Goal: Information Seeking & Learning: Learn about a topic

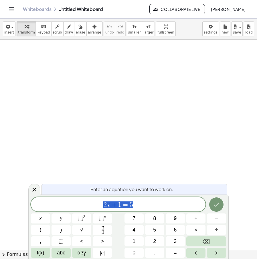
drag, startPoint x: 139, startPoint y: 202, endPoint x: 66, endPoint y: 203, distance: 72.1
click at [58, 204] on span "2 x + 1 = 5" at bounding box center [118, 205] width 175 height 8
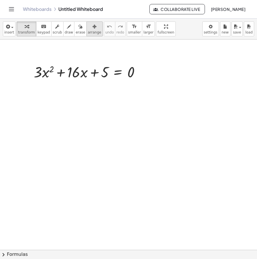
click at [90, 34] on span "arrange" at bounding box center [94, 32] width 13 height 4
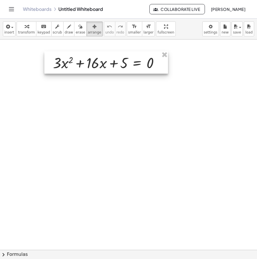
drag, startPoint x: 94, startPoint y: 72, endPoint x: 111, endPoint y: 63, distance: 19.6
click at [111, 63] on div at bounding box center [106, 62] width 124 height 22
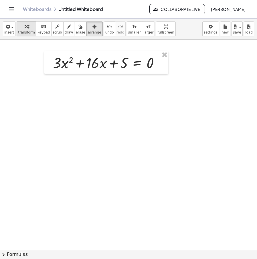
click at [20, 25] on div "button" at bounding box center [26, 26] width 17 height 7
click at [88, 33] on span "arrange" at bounding box center [94, 32] width 13 height 4
click at [25, 29] on icon "button" at bounding box center [27, 26] width 4 height 7
drag, startPoint x: 125, startPoint y: 149, endPoint x: 120, endPoint y: 147, distance: 5.4
click at [124, 149] on div at bounding box center [128, 251] width 257 height 425
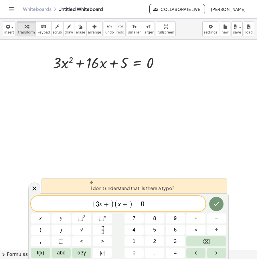
click at [96, 204] on span "3" at bounding box center [97, 204] width 3 height 7
click at [128, 204] on span "+" at bounding box center [125, 204] width 8 height 7
click at [108, 206] on span "+" at bounding box center [106, 204] width 8 height 7
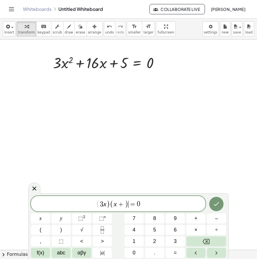
click at [130, 204] on span "=" at bounding box center [133, 204] width 8 height 7
click at [124, 205] on span "x +" at bounding box center [119, 204] width 11 height 7
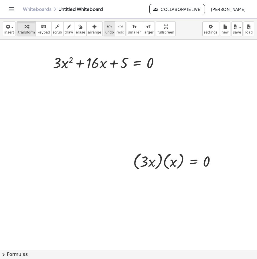
click at [107, 24] on icon "undo" at bounding box center [109, 26] width 5 height 7
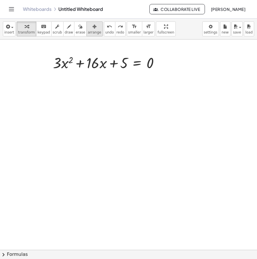
click at [89, 26] on div "button" at bounding box center [94, 26] width 13 height 7
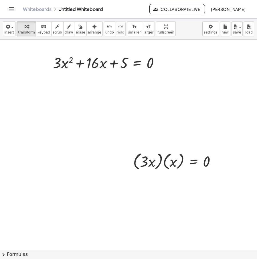
drag, startPoint x: 85, startPoint y: 33, endPoint x: 165, endPoint y: 137, distance: 130.9
click at [87, 35] on button "arrange" at bounding box center [94, 28] width 16 height 15
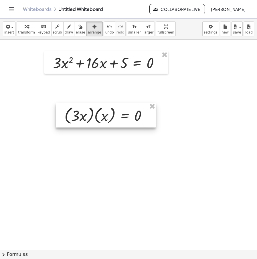
drag, startPoint x: 173, startPoint y: 155, endPoint x: 108, endPoint y: 78, distance: 100.6
click at [123, 107] on div at bounding box center [106, 115] width 100 height 25
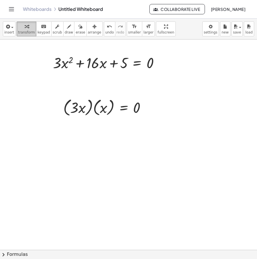
click at [25, 30] on span "transform" at bounding box center [26, 32] width 17 height 4
click at [91, 102] on div at bounding box center [106, 107] width 93 height 22
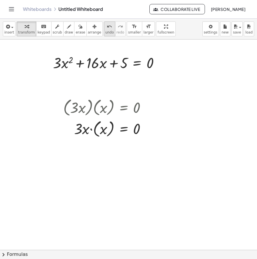
click at [107, 29] on icon "undo" at bounding box center [109, 26] width 5 height 7
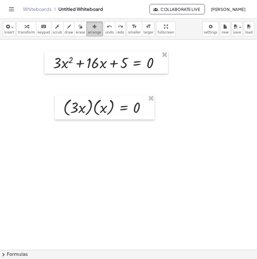
click at [88, 25] on div "button" at bounding box center [94, 26] width 13 height 7
click at [29, 31] on span "transform" at bounding box center [26, 32] width 17 height 4
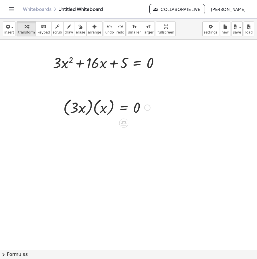
click at [147, 105] on div at bounding box center [147, 107] width 6 height 6
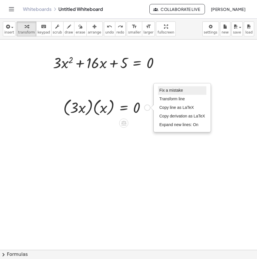
click at [171, 89] on span "Fix a mistake" at bounding box center [170, 90] width 23 height 5
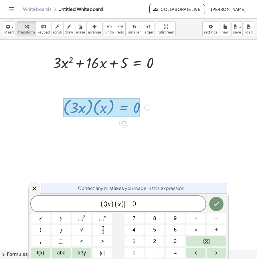
click at [123, 206] on span ")" at bounding box center [123, 204] width 4 height 8
click at [120, 205] on span "x" at bounding box center [119, 204] width 3 height 7
click at [121, 204] on span ")" at bounding box center [123, 204] width 4 height 8
click at [106, 205] on span ")" at bounding box center [107, 204] width 4 height 8
click at [220, 204] on button "Done" at bounding box center [216, 204] width 14 height 14
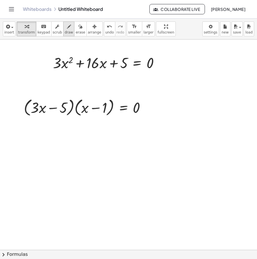
click at [67, 30] on icon "button" at bounding box center [69, 26] width 4 height 7
click at [23, 32] on span "transform" at bounding box center [26, 32] width 17 height 4
click at [91, 145] on div at bounding box center [128, 251] width 257 height 425
click at [50, 130] on div at bounding box center [128, 251] width 257 height 425
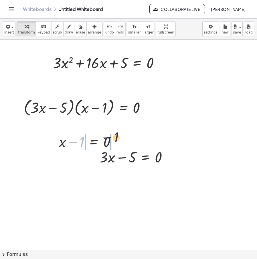
drag, startPoint x: 81, startPoint y: 143, endPoint x: 120, endPoint y: 138, distance: 38.9
click at [119, 138] on div at bounding box center [89, 140] width 67 height 19
click at [76, 143] on div at bounding box center [79, 140] width 83 height 19
drag, startPoint x: 133, startPoint y: 160, endPoint x: 186, endPoint y: 160, distance: 53.5
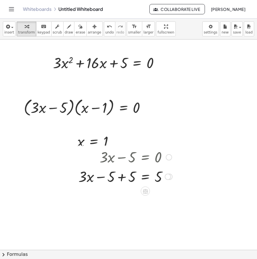
click at [118, 179] on div at bounding box center [126, 175] width 100 height 19
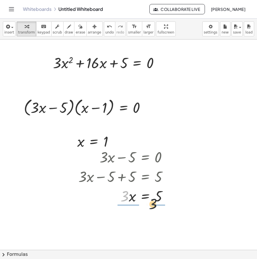
drag, startPoint x: 128, startPoint y: 197, endPoint x: 165, endPoint y: 205, distance: 37.6
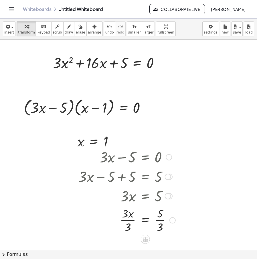
click at [125, 221] on div at bounding box center [127, 219] width 103 height 29
click at [138, 147] on div "+ · 3 · x − 5 = 0 + · 3 · x − 5 + 5 = + 0 + 5 + · 3 · x − 5 + 5 = 5 + · 3 · x +…" at bounding box center [125, 190] width 110 height 90
click at [88, 31] on span "arrange" at bounding box center [94, 32] width 13 height 4
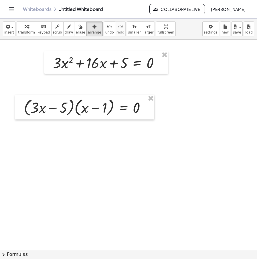
click at [27, 30] on span "transform" at bounding box center [26, 32] width 17 height 4
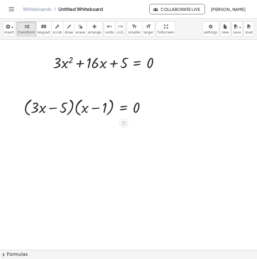
click at [107, 176] on div at bounding box center [128, 251] width 257 height 425
click at [95, 157] on div at bounding box center [128, 251] width 257 height 425
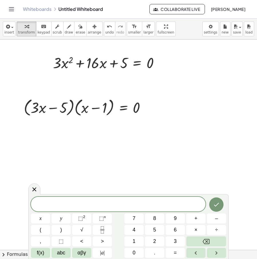
click at [99, 165] on div at bounding box center [128, 251] width 257 height 425
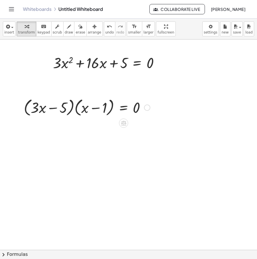
click at [149, 107] on div "Fix a mistake Transform line Copy line as LaTeX Copy derivation as LaTeX Expand…" at bounding box center [147, 107] width 6 height 6
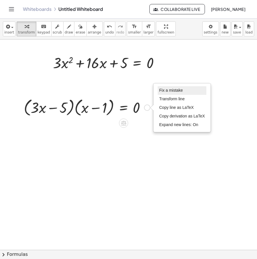
click at [188, 88] on li "Fix a mistake" at bounding box center [182, 90] width 49 height 9
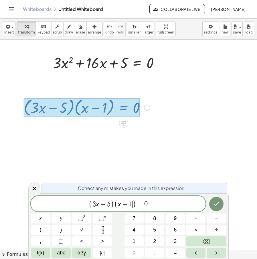
click at [131, 201] on span "1" at bounding box center [130, 204] width 3 height 7
click at [108, 206] on span "5" at bounding box center [108, 204] width 3 height 7
click at [111, 207] on span ")" at bounding box center [112, 204] width 4 height 8
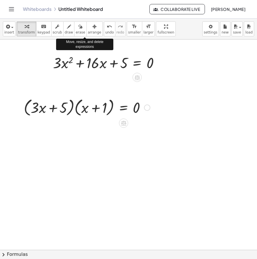
click at [84, 139] on div at bounding box center [128, 251] width 257 height 425
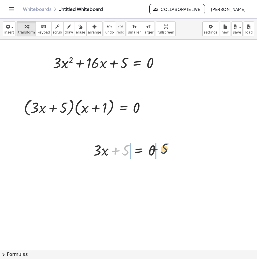
drag, startPoint x: 121, startPoint y: 151, endPoint x: 161, endPoint y: 150, distance: 39.5
click at [161, 150] on div at bounding box center [129, 149] width 78 height 19
click at [151, 151] on div at bounding box center [122, 149] width 106 height 19
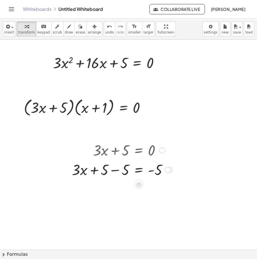
click at [117, 172] on div at bounding box center [122, 168] width 106 height 19
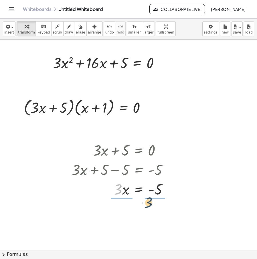
drag, startPoint x: 119, startPoint y: 172, endPoint x: 161, endPoint y: 185, distance: 44.3
click at [161, 185] on div at bounding box center [122, 188] width 106 height 19
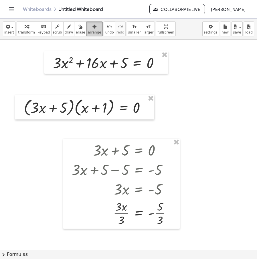
click at [88, 29] on div "button" at bounding box center [94, 26] width 13 height 7
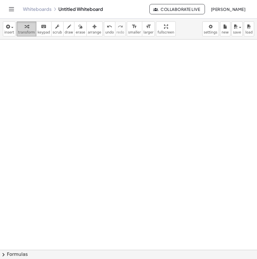
click at [21, 27] on div "button" at bounding box center [26, 26] width 17 height 7
drag, startPoint x: 161, startPoint y: 88, endPoint x: 157, endPoint y: 87, distance: 4.0
click at [159, 88] on div at bounding box center [128, 251] width 257 height 425
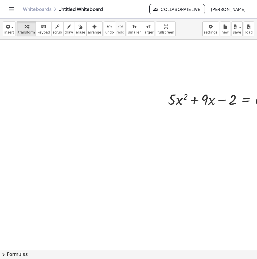
click at [92, 29] on icon "button" at bounding box center [94, 26] width 4 height 7
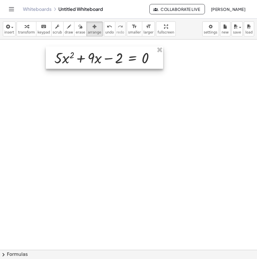
drag, startPoint x: 205, startPoint y: 99, endPoint x: 93, endPoint y: 54, distance: 120.3
click at [93, 55] on div at bounding box center [104, 57] width 117 height 22
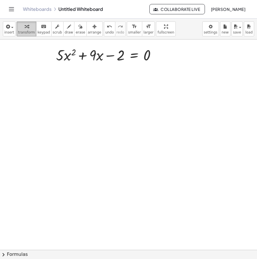
click at [27, 33] on span "transform" at bounding box center [26, 32] width 17 height 4
click at [92, 84] on div at bounding box center [139, 251] width 278 height 425
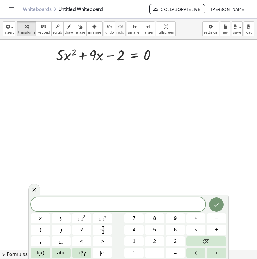
click at [166, 122] on div at bounding box center [139, 251] width 278 height 425
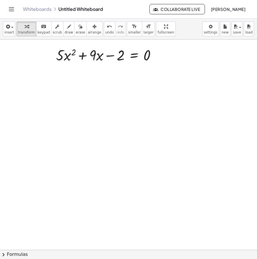
click at [90, 88] on div at bounding box center [139, 251] width 278 height 425
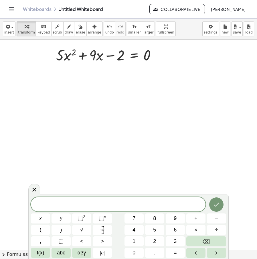
click at [99, 100] on div at bounding box center [139, 251] width 278 height 425
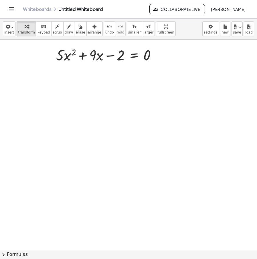
click at [91, 96] on div at bounding box center [139, 251] width 278 height 425
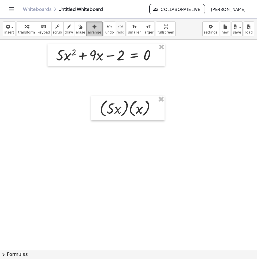
click at [88, 29] on div "button" at bounding box center [94, 26] width 13 height 7
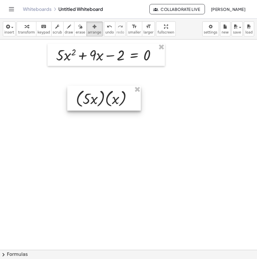
drag, startPoint x: 136, startPoint y: 104, endPoint x: 114, endPoint y: 105, distance: 21.2
click at [114, 105] on div at bounding box center [104, 98] width 74 height 25
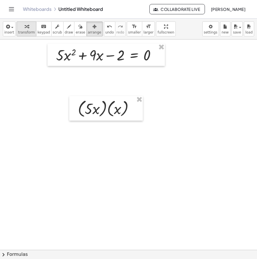
click at [27, 29] on div "button" at bounding box center [26, 26] width 17 height 7
click at [91, 23] on button "arrange" at bounding box center [94, 28] width 16 height 15
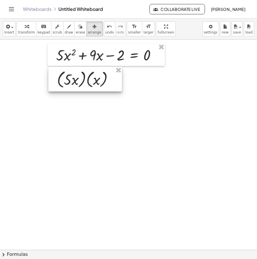
drag, startPoint x: 91, startPoint y: 85, endPoint x: 29, endPoint y: 41, distance: 75.9
click at [79, 69] on div at bounding box center [85, 79] width 74 height 25
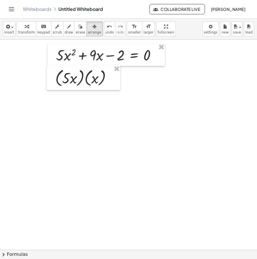
drag, startPoint x: 30, startPoint y: 34, endPoint x: 42, endPoint y: 39, distance: 12.4
click at [30, 33] on span "transform" at bounding box center [26, 32] width 17 height 4
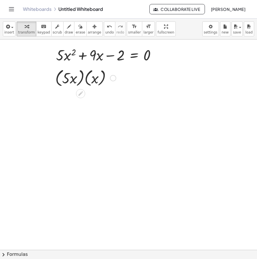
click at [114, 75] on div at bounding box center [113, 78] width 6 height 6
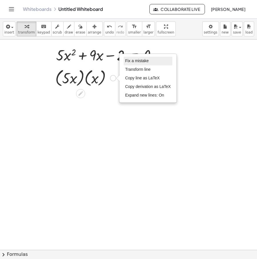
click at [139, 60] on span "Fix a mistake" at bounding box center [136, 60] width 23 height 5
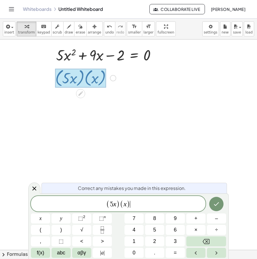
click at [129, 204] on span ")" at bounding box center [129, 204] width 4 height 8
click at [127, 201] on span "( x )" at bounding box center [125, 204] width 10 height 8
click at [111, 203] on span ")" at bounding box center [112, 204] width 4 height 8
click at [217, 203] on icon "Done" at bounding box center [216, 203] width 7 height 7
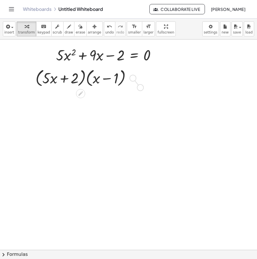
drag, startPoint x: 134, startPoint y: 77, endPoint x: 144, endPoint y: 89, distance: 15.3
click at [143, 88] on div "+ · 5 · x 2 + · 9 · x − 2 = 0 · ( + · 5 · x + 2 ) · ( + x − 1 ) Fix a mistake T…" at bounding box center [139, 251] width 278 height 425
drag, startPoint x: 131, startPoint y: 79, endPoint x: 120, endPoint y: 103, distance: 26.4
click at [120, 103] on div "+ · 5 · x 2 + · 9 · x − 2 = 0 · ( + · 5 · x + 2 ) · ( + x − 1 ) Fix a mistake T…" at bounding box center [139, 251] width 278 height 425
click at [117, 95] on div at bounding box center [116, 97] width 6 height 6
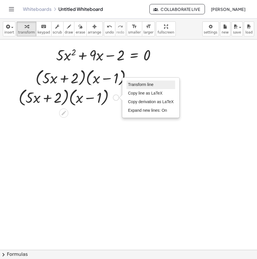
click at [148, 83] on span "Transform line" at bounding box center [140, 84] width 25 height 5
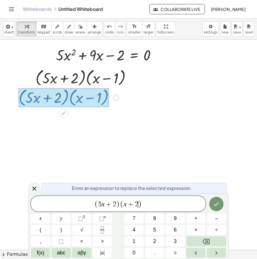
click at [117, 203] on span ")" at bounding box center [118, 204] width 4 height 8
click at [217, 201] on icon "Done" at bounding box center [216, 203] width 7 height 7
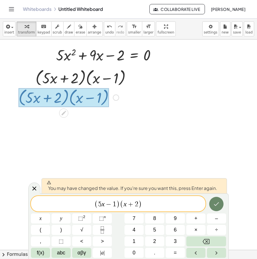
click at [217, 201] on icon "Done" at bounding box center [216, 203] width 7 height 7
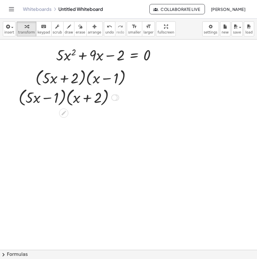
drag, startPoint x: 116, startPoint y: 119, endPoint x: 120, endPoint y: 97, distance: 22.1
click at [64, 98] on div "· ( + · 5 · x − 1 ) · ( + x + 2 ) Transform line Copy line as LaTeX Copy deriva…" at bounding box center [64, 98] width 0 height 0
click at [90, 33] on span "arrange" at bounding box center [94, 32] width 13 height 4
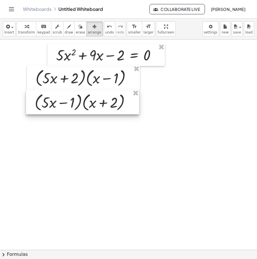
drag, startPoint x: 93, startPoint y: 93, endPoint x: 105, endPoint y: 96, distance: 12.6
click at [105, 96] on div at bounding box center [82, 102] width 113 height 25
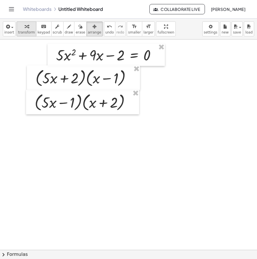
click at [26, 31] on span "transform" at bounding box center [26, 32] width 17 height 4
drag, startPoint x: 86, startPoint y: 25, endPoint x: 100, endPoint y: 31, distance: 14.9
click at [88, 25] on div "button" at bounding box center [94, 26] width 13 height 7
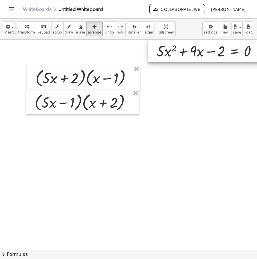
drag, startPoint x: 127, startPoint y: 47, endPoint x: 228, endPoint y: 37, distance: 101.0
click at [228, 37] on div "insert select one: Math Expression Function Text Youtube Video Graphing Geometr…" at bounding box center [128, 139] width 257 height 240
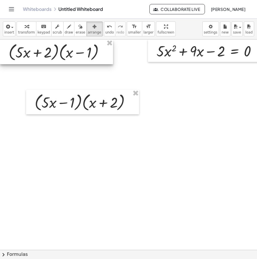
drag, startPoint x: 107, startPoint y: 73, endPoint x: 66, endPoint y: 44, distance: 49.9
click at [66, 44] on div at bounding box center [56, 51] width 113 height 25
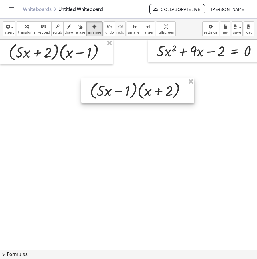
drag, startPoint x: 109, startPoint y: 94, endPoint x: 165, endPoint y: 82, distance: 56.5
click at [165, 82] on div at bounding box center [137, 90] width 113 height 25
click at [12, 29] on div "button" at bounding box center [9, 26] width 10 height 7
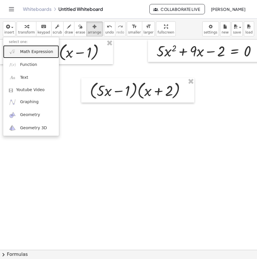
click at [28, 53] on span "Math Expression" at bounding box center [36, 52] width 33 height 6
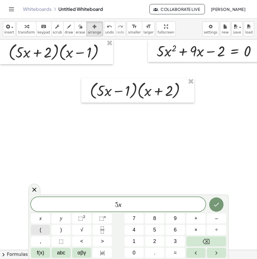
drag, startPoint x: 105, startPoint y: 212, endPoint x: 46, endPoint y: 228, distance: 61.6
click at [47, 228] on div "** 5 x x y ⬚ 2 ⬚ n 7 8 9 + – ( ) √ 4 5 6 × ÷ , ⬚ < > 1 2 3 f(x) abc αβγ | a | 0…" at bounding box center [128, 227] width 195 height 61
click at [33, 186] on icon at bounding box center [34, 189] width 7 height 7
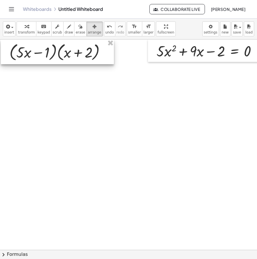
drag, startPoint x: 112, startPoint y: 79, endPoint x: 71, endPoint y: 45, distance: 52.4
click at [71, 45] on div at bounding box center [57, 51] width 113 height 25
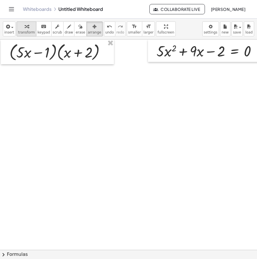
click at [29, 33] on span "transform" at bounding box center [26, 32] width 17 height 4
click at [94, 87] on div at bounding box center [139, 251] width 278 height 425
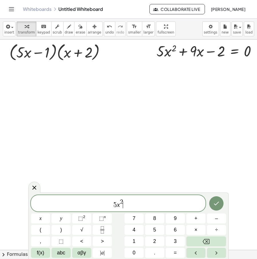
click at [71, 73] on div at bounding box center [139, 251] width 278 height 425
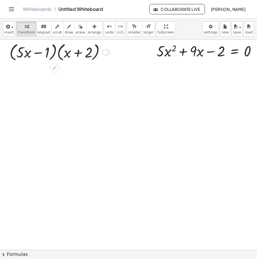
click at [43, 78] on div at bounding box center [139, 251] width 278 height 425
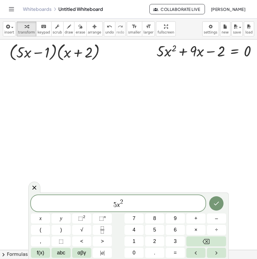
drag, startPoint x: 141, startPoint y: 204, endPoint x: 101, endPoint y: 204, distance: 39.5
click at [86, 205] on span "5 x 2 ​" at bounding box center [118, 203] width 175 height 10
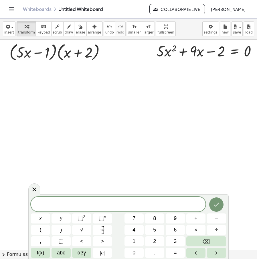
click at [120, 205] on span at bounding box center [118, 204] width 175 height 9
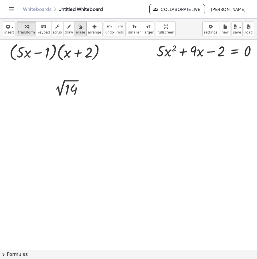
click at [76, 29] on div "button" at bounding box center [80, 26] width 9 height 7
drag, startPoint x: 80, startPoint y: 30, endPoint x: 86, endPoint y: 38, distance: 9.9
click at [86, 30] on button "arrange" at bounding box center [94, 28] width 16 height 15
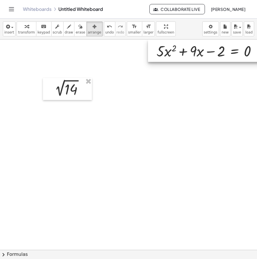
drag, startPoint x: 197, startPoint y: 48, endPoint x: 83, endPoint y: 48, distance: 114.2
click at [148, 48] on div at bounding box center [206, 50] width 117 height 22
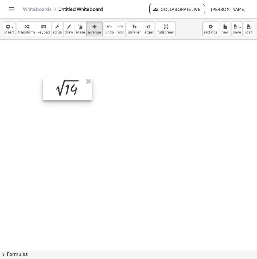
drag, startPoint x: 58, startPoint y: 89, endPoint x: 92, endPoint y: 67, distance: 40.0
click at [92, 78] on div at bounding box center [67, 89] width 49 height 22
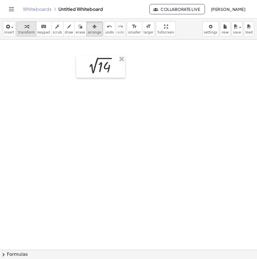
click at [32, 26] on button "transform" at bounding box center [27, 28] width 20 height 15
click at [120, 66] on div at bounding box center [118, 67] width 6 height 6
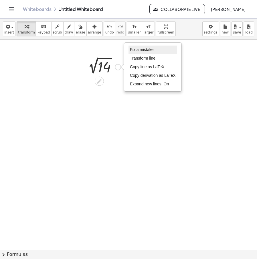
click at [144, 53] on li "Fix a mistake" at bounding box center [153, 50] width 49 height 9
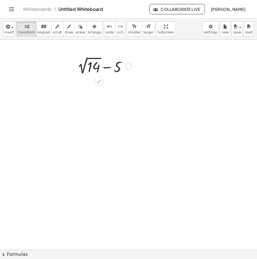
click at [84, 70] on div at bounding box center [104, 65] width 60 height 21
click at [118, 86] on div at bounding box center [105, 85] width 76 height 19
drag, startPoint x: 130, startPoint y: 103, endPoint x: 133, endPoint y: 61, distance: 42.2
click at [99, 88] on div "- 1.258 … Fix a mistake Transform line Copy line as LaTeX Copy derivation as La…" at bounding box center [99, 88] width 0 height 0
click at [128, 65] on div at bounding box center [127, 66] width 6 height 6
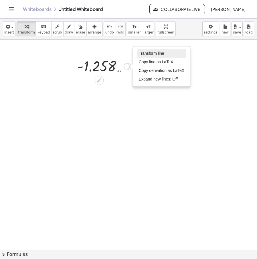
click at [144, 54] on span "Transform line" at bounding box center [151, 53] width 25 height 5
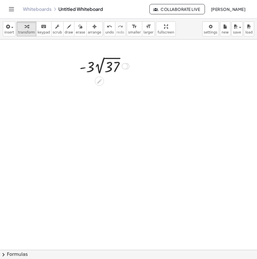
click at [98, 70] on div at bounding box center [105, 65] width 56 height 21
click at [86, 64] on div at bounding box center [104, 65] width 74 height 19
click at [133, 63] on div at bounding box center [104, 65] width 68 height 19
click at [132, 64] on div "Transform line Copy line as LaTeX Copy derivation as LaTeX Expand new lines: Off" at bounding box center [131, 66] width 6 height 6
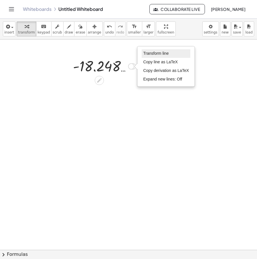
click at [149, 56] on span "Transform line" at bounding box center [155, 53] width 25 height 5
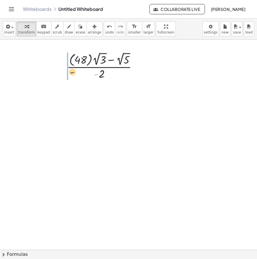
drag, startPoint x: 93, startPoint y: 75, endPoint x: 67, endPoint y: 73, distance: 26.4
click at [67, 73] on div "+ 2 √ 14 − 5 + 3.742 … − 5 - 1.258 … · - 3 · 2 √ 37 · - 3 · 6.083 … - 18.248 … …" at bounding box center [102, 65] width 88 height 33
drag, startPoint x: 98, startPoint y: 74, endPoint x: 69, endPoint y: 67, distance: 29.3
click at [69, 67] on div at bounding box center [104, 66] width 80 height 30
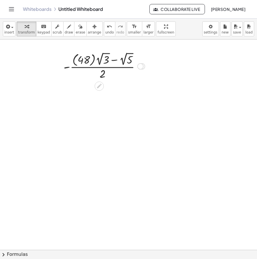
click at [92, 62] on div at bounding box center [104, 66] width 87 height 30
drag, startPoint x: 86, startPoint y: 58, endPoint x: 83, endPoint y: 58, distance: 3.5
click at [83, 58] on div at bounding box center [104, 66] width 76 height 30
click at [101, 74] on div at bounding box center [104, 66] width 76 height 30
drag, startPoint x: 72, startPoint y: 66, endPoint x: 92, endPoint y: 73, distance: 21.8
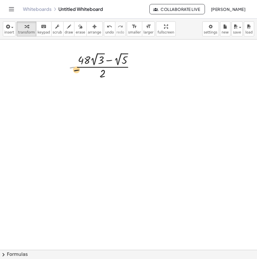
click at [92, 73] on div at bounding box center [104, 66] width 76 height 30
drag, startPoint x: 72, startPoint y: 67, endPoint x: 106, endPoint y: 74, distance: 34.8
click at [106, 74] on div at bounding box center [104, 66] width 76 height 30
drag, startPoint x: 100, startPoint y: 74, endPoint x: 89, endPoint y: 62, distance: 16.6
click at [89, 62] on div at bounding box center [104, 66] width 70 height 30
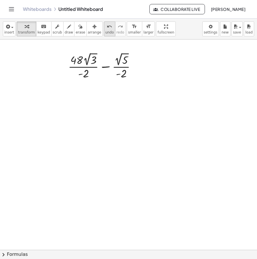
click at [104, 30] on button "undo undo" at bounding box center [109, 28] width 11 height 15
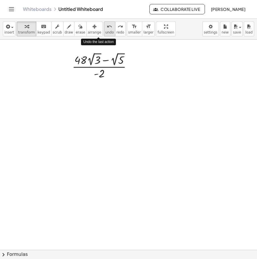
click at [104, 30] on button "undo undo" at bounding box center [109, 28] width 11 height 15
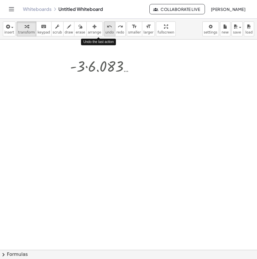
click at [104, 30] on button "undo undo" at bounding box center [109, 28] width 11 height 15
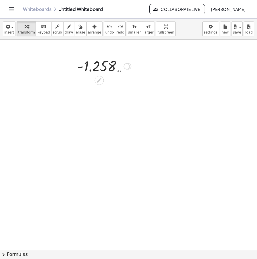
click at [128, 69] on div at bounding box center [127, 66] width 6 height 6
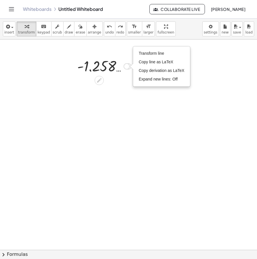
click at [159, 48] on div "Transform line Copy line as LaTeX Copy derivation as LaTeX Expand new lines: Off" at bounding box center [161, 66] width 57 height 39
click at [160, 54] on span "Transform line" at bounding box center [151, 53] width 25 height 5
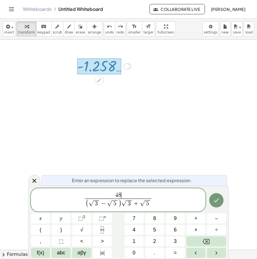
click at [121, 195] on span "4 8 ​" at bounding box center [118, 195] width 67 height 6
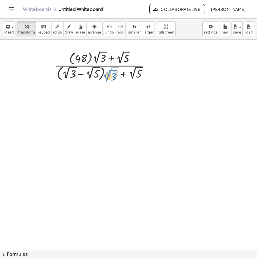
drag, startPoint x: 110, startPoint y: 77, endPoint x: 107, endPoint y: 81, distance: 4.4
click at [107, 81] on div at bounding box center [104, 65] width 105 height 33
drag, startPoint x: 98, startPoint y: 77, endPoint x: 110, endPoint y: 74, distance: 12.1
click at [110, 74] on div at bounding box center [104, 65] width 105 height 33
click at [153, 65] on div at bounding box center [151, 66] width 6 height 6
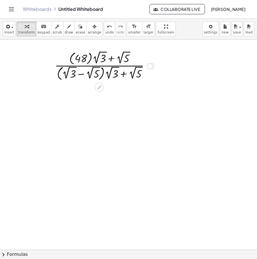
click at [147, 68] on div "Transform line Copy line as LaTeX Copy derivation as LaTeX Expand new lines: Off" at bounding box center [150, 66] width 6 height 6
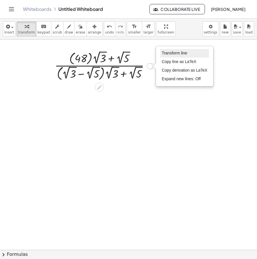
click at [169, 53] on span "Transform line" at bounding box center [174, 53] width 25 height 5
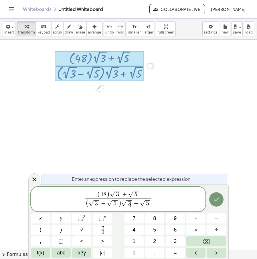
click at [130, 204] on span "3" at bounding box center [129, 203] width 3 height 6
click at [216, 200] on icon "Done" at bounding box center [216, 199] width 7 height 7
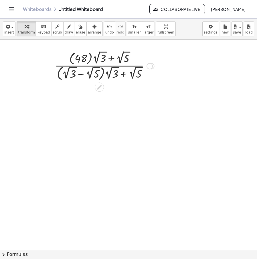
click at [101, 75] on div at bounding box center [104, 65] width 105 height 33
click at [103, 76] on div at bounding box center [104, 65] width 105 height 33
click at [102, 76] on div at bounding box center [104, 65] width 105 height 33
drag, startPoint x: 97, startPoint y: 75, endPoint x: 111, endPoint y: 76, distance: 13.5
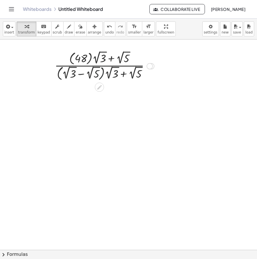
click at [111, 76] on div at bounding box center [104, 65] width 105 height 33
click at [102, 76] on div at bounding box center [104, 65] width 105 height 33
click at [104, 77] on div at bounding box center [104, 65] width 105 height 33
click at [102, 77] on div at bounding box center [104, 65] width 105 height 33
drag, startPoint x: 102, startPoint y: 77, endPoint x: 147, endPoint y: 72, distance: 45.5
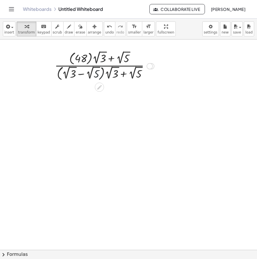
click at [104, 77] on div at bounding box center [104, 65] width 105 height 33
click at [150, 67] on div at bounding box center [150, 66] width 6 height 6
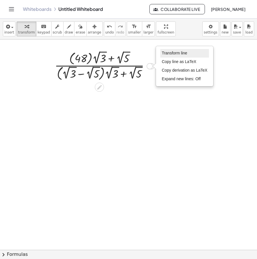
click at [185, 55] on span "Transform line" at bounding box center [174, 53] width 25 height 5
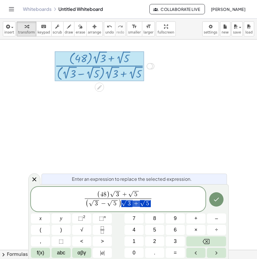
drag, startPoint x: 151, startPoint y: 204, endPoint x: 125, endPoint y: 204, distance: 25.5
click at [96, 201] on span "​ ( √ 3 − √ 5 )" at bounding box center [118, 203] width 44 height 10
click at [219, 198] on icon "Done" at bounding box center [216, 199] width 5 height 4
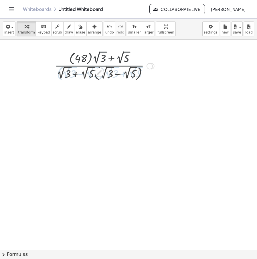
click at [168, 132] on div at bounding box center [139, 251] width 278 height 425
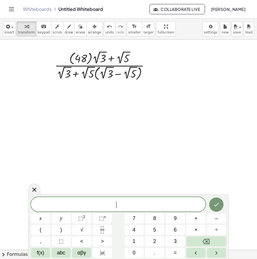
click at [110, 92] on div at bounding box center [139, 251] width 278 height 425
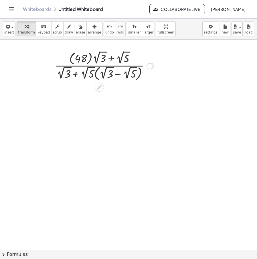
click at [97, 77] on div at bounding box center [104, 65] width 105 height 33
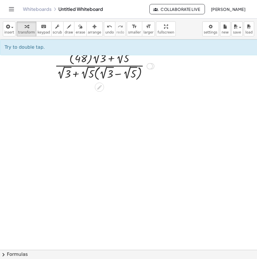
click at [96, 76] on div at bounding box center [104, 65] width 105 height 33
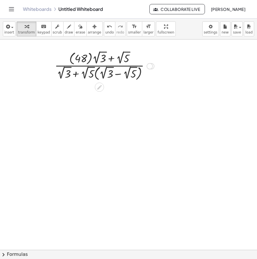
click at [96, 76] on div at bounding box center [104, 65] width 105 height 33
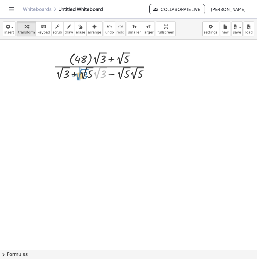
drag, startPoint x: 97, startPoint y: 76, endPoint x: 78, endPoint y: 78, distance: 18.7
click at [78, 78] on div at bounding box center [104, 65] width 108 height 31
click at [83, 78] on div at bounding box center [104, 65] width 108 height 31
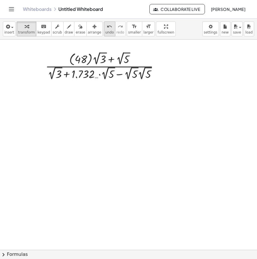
click at [105, 32] on span "undo" at bounding box center [109, 32] width 9 height 4
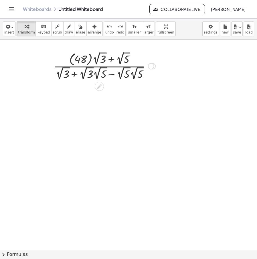
click at [74, 74] on div at bounding box center [104, 65] width 108 height 31
drag, startPoint x: 99, startPoint y: 77, endPoint x: 117, endPoint y: 75, distance: 18.1
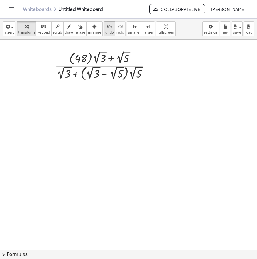
click at [107, 28] on icon "undo" at bounding box center [109, 26] width 5 height 7
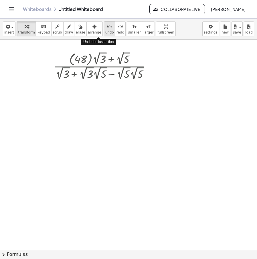
click at [107, 28] on icon "undo" at bounding box center [109, 26] width 5 height 7
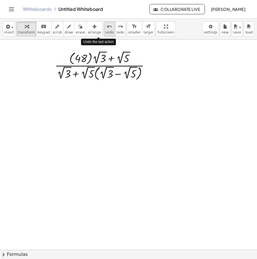
click at [107, 28] on icon "undo" at bounding box center [109, 26] width 5 height 7
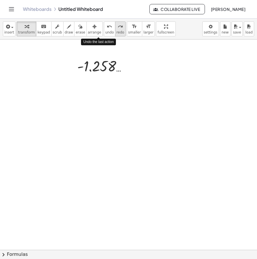
click at [118, 29] on icon "redo" at bounding box center [120, 26] width 5 height 7
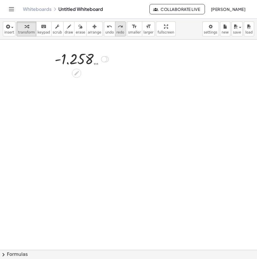
click at [115, 28] on button "redo redo" at bounding box center [120, 28] width 11 height 15
click at [106, 61] on div at bounding box center [104, 59] width 6 height 6
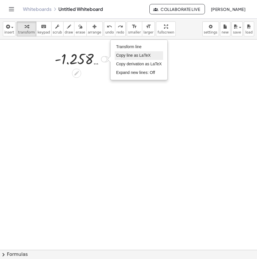
click at [131, 48] on span "Transform line" at bounding box center [128, 46] width 25 height 5
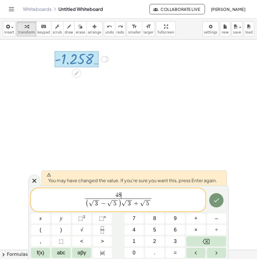
click at [125, 191] on span "4 8 ​ ( √ 3 − √ 5 ) √ 3 + √ 5 ​" at bounding box center [118, 199] width 175 height 17
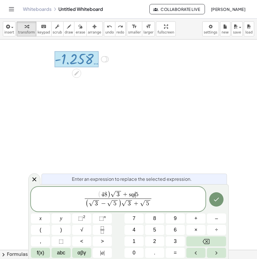
click at [137, 191] on span "( 4 8 ) √ 3 + sqr ​ 5" at bounding box center [118, 195] width 67 height 8
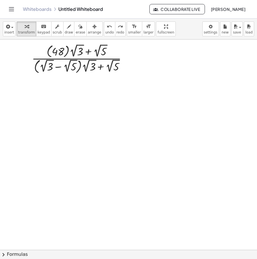
click at [128, 58] on div at bounding box center [139, 251] width 278 height 425
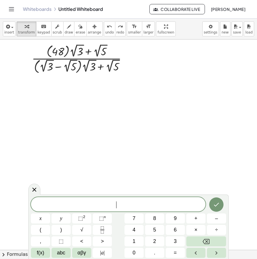
drag, startPoint x: 224, startPoint y: 94, endPoint x: 157, endPoint y: 86, distance: 66.8
click at [222, 94] on div at bounding box center [139, 251] width 278 height 425
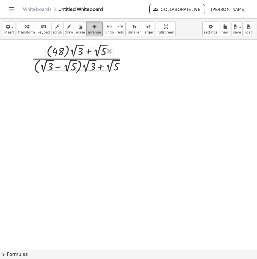
click at [88, 32] on span "arrange" at bounding box center [94, 32] width 13 height 4
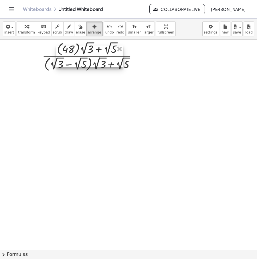
drag, startPoint x: 106, startPoint y: 65, endPoint x: 112, endPoint y: 59, distance: 8.1
click at [111, 60] on div at bounding box center [89, 57] width 67 height 22
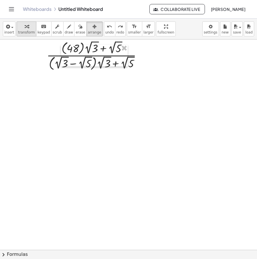
click at [21, 31] on span "transform" at bounding box center [26, 32] width 17 height 4
click at [117, 56] on div at bounding box center [97, 55] width 60 height 33
click at [94, 77] on icon at bounding box center [91, 77] width 6 height 6
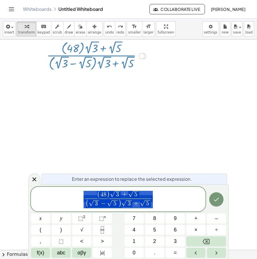
click at [154, 85] on div at bounding box center [139, 251] width 278 height 425
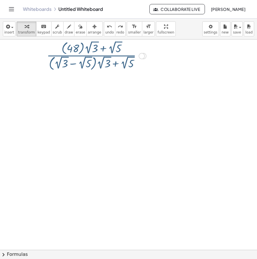
click at [143, 57] on div "Transform line Copy line as LaTeX Copy derivation as LaTeX Expand new lines: Off" at bounding box center [142, 56] width 6 height 6
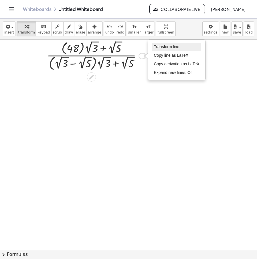
click at [170, 48] on span "Transform line" at bounding box center [166, 46] width 25 height 5
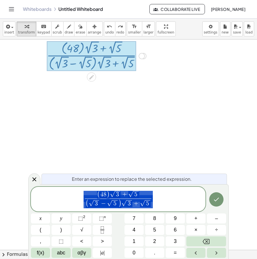
drag, startPoint x: 147, startPoint y: 195, endPoint x: 63, endPoint y: 195, distance: 84.7
click at [58, 195] on span "( 4 8 ) √ 3 + √ 5 ( √ 3 − √ 5 ) √ 3 + √ 5 ​" at bounding box center [118, 199] width 175 height 19
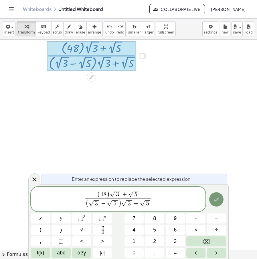
click at [127, 204] on span "3" at bounding box center [129, 203] width 5 height 7
click at [129, 204] on span "3" at bounding box center [129, 203] width 3 height 6
click at [130, 205] on span "​ 3" at bounding box center [129, 203] width 5 height 7
click at [151, 206] on span "( √ 3 − √ 5 ) √ 3 ​ + √ 5" at bounding box center [118, 203] width 67 height 10
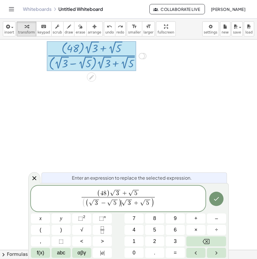
click at [121, 203] on span "( √ 3 − √ 5 ) ​ √ 3 + √ 5" at bounding box center [119, 203] width 66 height 8
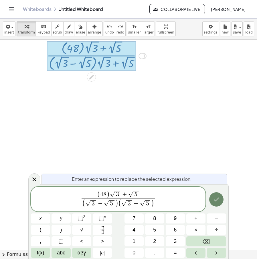
click at [216, 203] on icon "Done" at bounding box center [216, 199] width 7 height 7
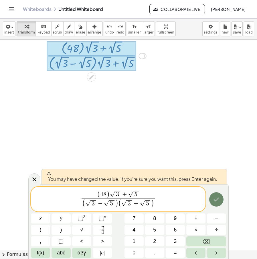
click at [216, 203] on icon "Done" at bounding box center [216, 199] width 7 height 7
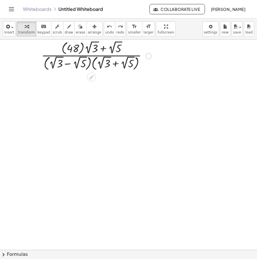
click at [147, 55] on div "Transform line Copy line as LaTeX Copy derivation as LaTeX Expand new lines: Off" at bounding box center [148, 56] width 6 height 6
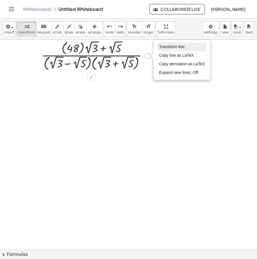
click at [175, 46] on span "Transform line" at bounding box center [171, 46] width 25 height 5
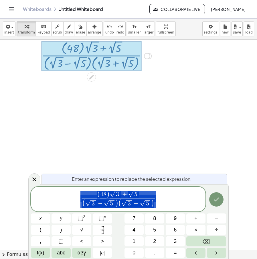
click at [163, 206] on span "( 4 8 ) √ 3 + √ 5 ( √ 3 − √ 5 ) ( √ 3 + √ 5 ) ​" at bounding box center [118, 199] width 175 height 19
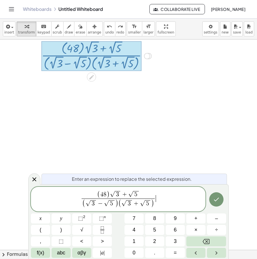
click at [178, 165] on div at bounding box center [139, 251] width 278 height 425
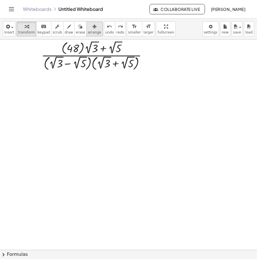
click at [92, 25] on icon "button" at bounding box center [94, 26] width 4 height 7
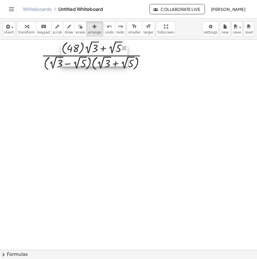
click at [97, 103] on div at bounding box center [139, 251] width 278 height 425
drag, startPoint x: 27, startPoint y: 27, endPoint x: 41, endPoint y: 60, distance: 35.4
click at [27, 27] on div "button" at bounding box center [26, 26] width 17 height 7
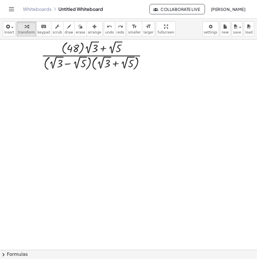
click at [61, 98] on div at bounding box center [139, 251] width 278 height 425
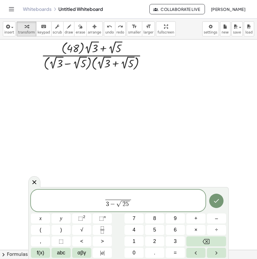
click at [129, 203] on span "2 5" at bounding box center [125, 204] width 9 height 7
click at [117, 205] on span "−" at bounding box center [113, 204] width 7 height 6
click at [118, 203] on span "√" at bounding box center [120, 204] width 5 height 6
drag, startPoint x: 127, startPoint y: 206, endPoint x: 139, endPoint y: 209, distance: 13.2
click at [112, 191] on div "3 − √ 5 ​ ​" at bounding box center [118, 200] width 175 height 22
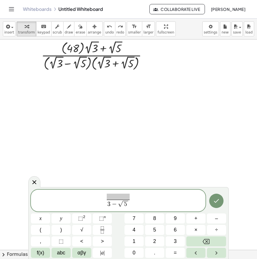
click at [114, 197] on span at bounding box center [118, 196] width 23 height 6
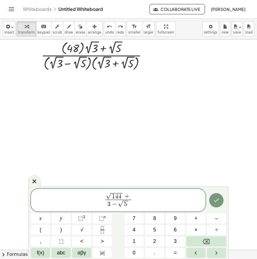
click at [130, 197] on span "+" at bounding box center [126, 196] width 7 height 6
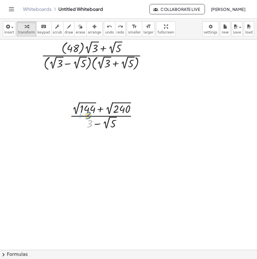
drag, startPoint x: 89, startPoint y: 123, endPoint x: 93, endPoint y: 121, distance: 4.5
click at [92, 119] on div at bounding box center [106, 115] width 78 height 31
click at [139, 115] on div at bounding box center [140, 116] width 6 height 6
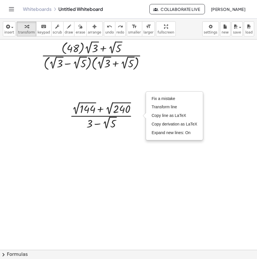
click at [105, 86] on div at bounding box center [139, 251] width 278 height 425
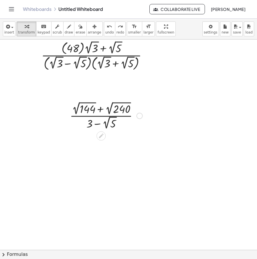
click at [84, 110] on div at bounding box center [106, 115] width 78 height 31
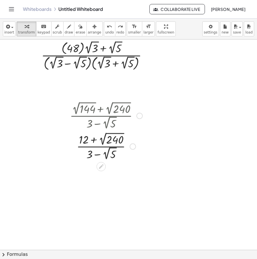
click at [115, 139] on div at bounding box center [106, 146] width 78 height 31
click at [107, 26] on icon "undo" at bounding box center [109, 26] width 5 height 7
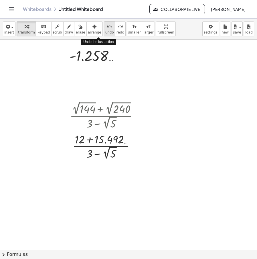
click at [107, 26] on icon "undo" at bounding box center [109, 26] width 5 height 7
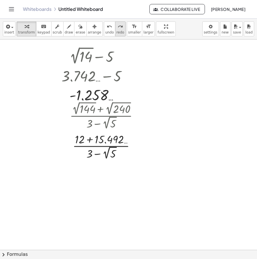
click at [118, 27] on icon "redo" at bounding box center [120, 26] width 5 height 7
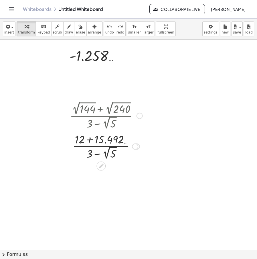
click at [139, 145] on div "Fix a mistake Transform line Copy line as LaTeX Copy derivation as LaTeX Expand…" at bounding box center [137, 146] width 6 height 6
click at [138, 145] on div "Fix a mistake Transform line Copy line as LaTeX Copy derivation as LaTeX Expand…" at bounding box center [137, 146] width 6 height 6
click at [134, 148] on div "Transform line Copy line as LaTeX Copy derivation as LaTeX Expand new lines: On" at bounding box center [135, 146] width 6 height 6
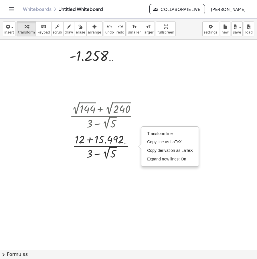
click at [189, 84] on div at bounding box center [139, 251] width 278 height 425
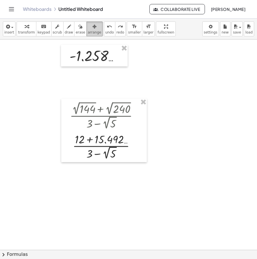
click at [88, 30] on span "arrange" at bounding box center [94, 32] width 13 height 4
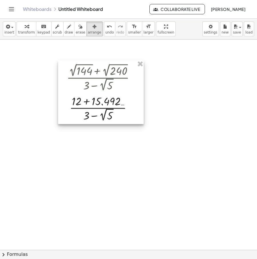
drag, startPoint x: 118, startPoint y: 105, endPoint x: 115, endPoint y: 65, distance: 40.2
click at [115, 66] on div at bounding box center [101, 92] width 86 height 64
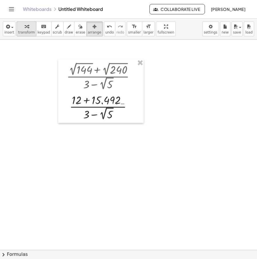
click at [28, 31] on span "transform" at bounding box center [26, 32] width 17 height 4
click at [124, 100] on div at bounding box center [103, 107] width 78 height 30
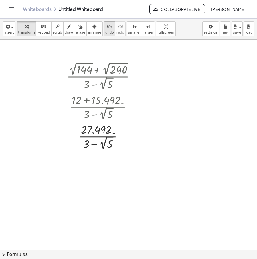
click at [105, 33] on span "undo" at bounding box center [109, 32] width 9 height 4
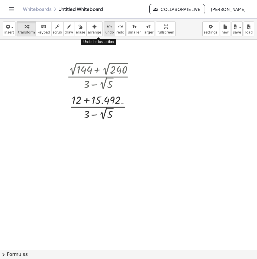
click at [105, 33] on span "undo" at bounding box center [109, 32] width 9 height 4
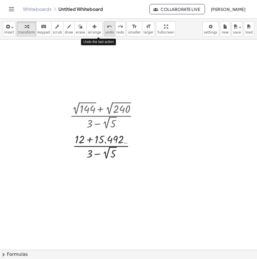
click at [105, 33] on span "undo" at bounding box center [109, 32] width 9 height 4
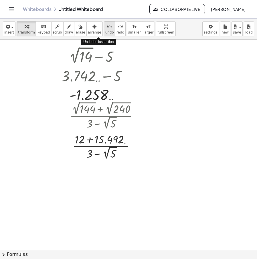
click at [105, 33] on span "undo" at bounding box center [109, 32] width 9 height 4
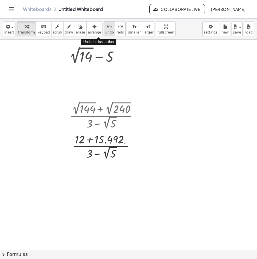
click at [105, 33] on span "undo" at bounding box center [109, 32] width 9 height 4
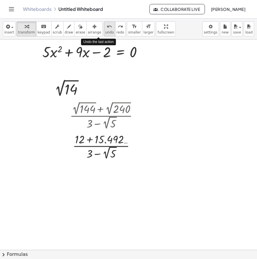
click at [105, 33] on span "undo" at bounding box center [109, 32] width 9 height 4
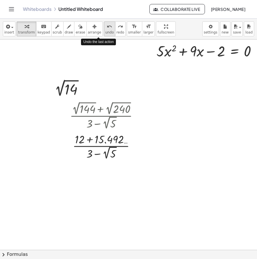
click at [105, 33] on span "undo" at bounding box center [109, 32] width 9 height 4
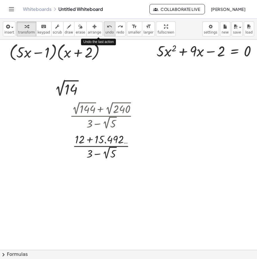
click at [105, 33] on span "undo" at bounding box center [109, 32] width 9 height 4
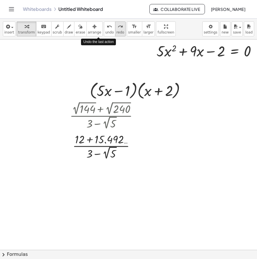
click at [116, 32] on span "redo" at bounding box center [120, 32] width 8 height 4
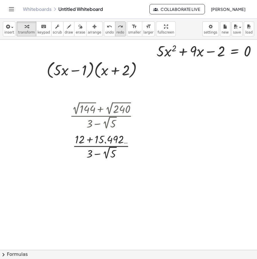
click at [116, 32] on span "redo" at bounding box center [120, 32] width 8 height 4
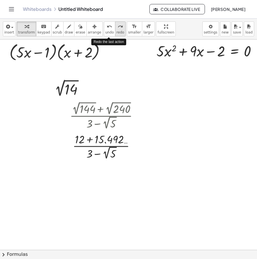
click at [116, 32] on span "redo" at bounding box center [120, 32] width 8 height 4
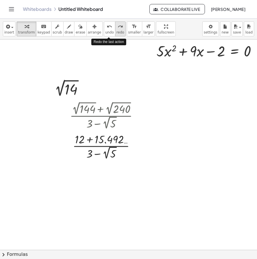
click at [116, 32] on span "redo" at bounding box center [120, 32] width 8 height 4
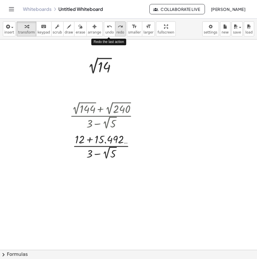
click at [116, 32] on span "redo" at bounding box center [120, 32] width 8 height 4
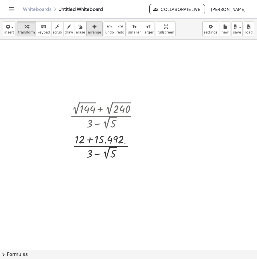
click at [91, 24] on button "arrange" at bounding box center [94, 28] width 16 height 15
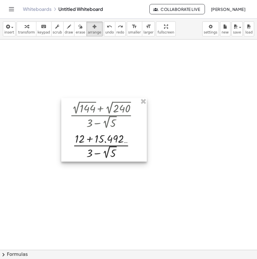
drag, startPoint x: 109, startPoint y: 122, endPoint x: 109, endPoint y: 78, distance: 44.4
click at [109, 98] on div at bounding box center [104, 130] width 86 height 64
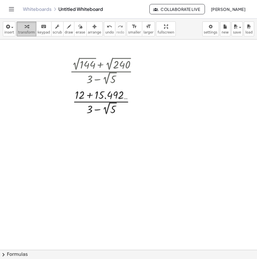
click at [25, 34] on span "transform" at bounding box center [26, 32] width 17 height 4
click at [137, 100] on div at bounding box center [135, 102] width 6 height 6
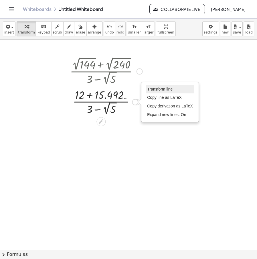
click at [156, 88] on span "Transform line" at bounding box center [159, 89] width 25 height 5
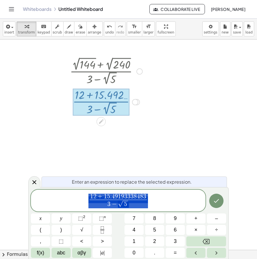
click at [141, 192] on div "1 2 + 1 5 . 4 9 1 9 3 3 3 8 4 8 3 3 − √ 5 ​" at bounding box center [118, 200] width 175 height 22
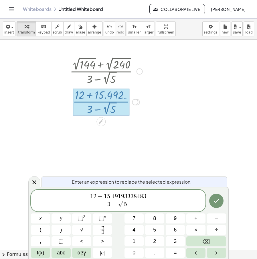
click at [146, 193] on span "1 2 + 1 5 . 4 9 1 9 3 3 3 8 4 ​ 8 3 3 − √ 5 ​" at bounding box center [118, 201] width 175 height 16
drag, startPoint x: 147, startPoint y: 193, endPoint x: 104, endPoint y: 193, distance: 42.4
click at [104, 193] on span "1 2 + 1 5 . 4 9 1 9 3 3 3 8 4 8 3 3 − √ 5 ​" at bounding box center [118, 201] width 175 height 16
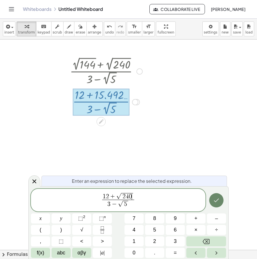
click at [215, 198] on icon "Done" at bounding box center [216, 200] width 7 height 7
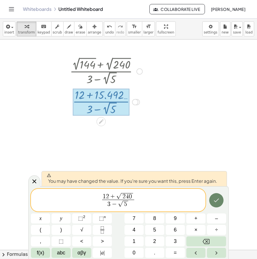
click at [215, 198] on icon "Done" at bounding box center [216, 200] width 7 height 7
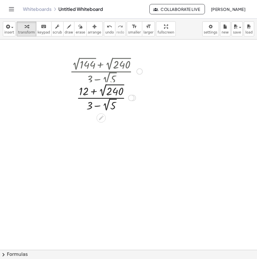
drag, startPoint x: 133, startPoint y: 131, endPoint x: 140, endPoint y: 96, distance: 35.8
click at [101, 98] on div "· ( + 12 + 2 √ 240 ) · ( + 3 − 2 √ 5 ) Transform line Copy line as LaTeX Copy d…" at bounding box center [101, 98] width 0 height 0
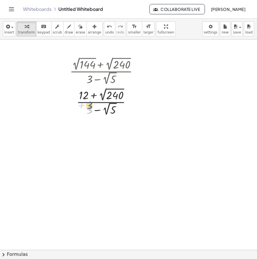
drag, startPoint x: 92, startPoint y: 108, endPoint x: 94, endPoint y: 110, distance: 3.5
click at [94, 110] on div at bounding box center [106, 101] width 78 height 31
click at [101, 102] on div "· ( + 12 + 2 √ 240 ) · ( + 3 − 2 √ 5 ) Transform line Copy line as LaTeX Copy d…" at bounding box center [101, 102] width 0 height 0
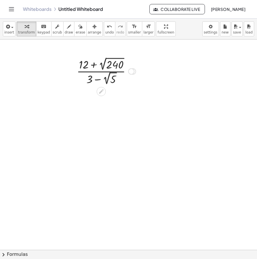
click at [133, 72] on div "Transform line Copy line as LaTeX Copy derivation as LaTeX Expand new lines: On" at bounding box center [131, 71] width 6 height 6
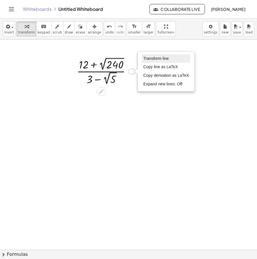
click at [155, 62] on li "Transform line" at bounding box center [166, 58] width 49 height 9
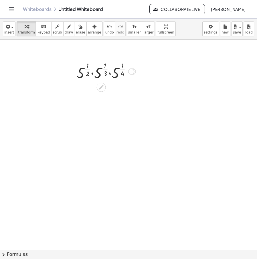
click at [103, 71] on div at bounding box center [106, 71] width 65 height 22
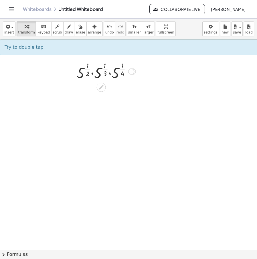
click at [112, 74] on div at bounding box center [106, 71] width 65 height 22
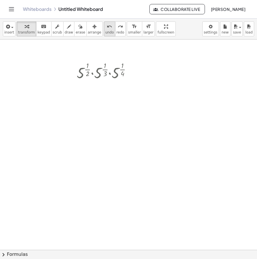
click at [107, 28] on icon "undo" at bounding box center [109, 26] width 5 height 7
click at [115, 78] on div at bounding box center [106, 71] width 65 height 22
click at [83, 77] on div at bounding box center [106, 71] width 62 height 22
click at [98, 76] on div at bounding box center [106, 71] width 62 height 22
click at [98, 72] on div at bounding box center [106, 71] width 59 height 22
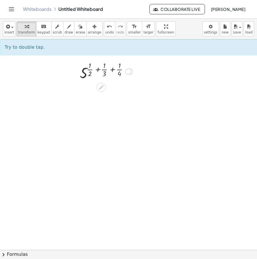
click at [98, 71] on div at bounding box center [106, 71] width 59 height 22
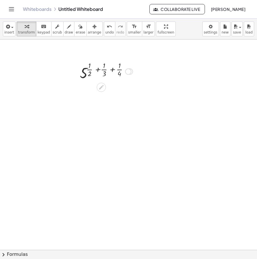
click at [98, 71] on div at bounding box center [106, 71] width 59 height 22
click at [108, 75] on div at bounding box center [106, 71] width 69 height 22
click at [90, 73] on div at bounding box center [106, 71] width 64 height 22
click at [98, 70] on div at bounding box center [106, 71] width 59 height 22
click at [106, 70] on div at bounding box center [106, 71] width 44 height 22
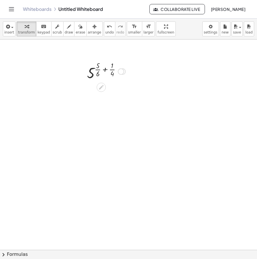
click at [106, 70] on div at bounding box center [106, 71] width 44 height 22
click at [96, 75] on div at bounding box center [106, 71] width 54 height 22
click at [115, 73] on div at bounding box center [106, 71] width 54 height 22
click at [94, 66] on div at bounding box center [106, 71] width 53 height 22
click at [96, 65] on div at bounding box center [106, 71] width 53 height 22
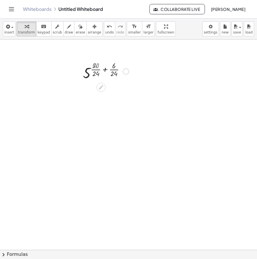
click at [107, 70] on div at bounding box center [105, 71] width 51 height 22
click at [115, 70] on div at bounding box center [115, 71] width 6 height 6
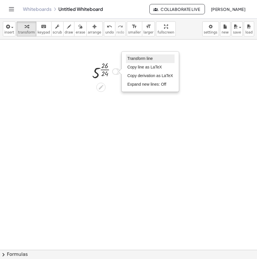
click at [148, 59] on span "Transform line" at bounding box center [139, 58] width 25 height 5
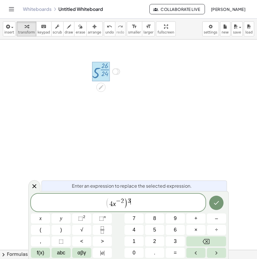
click at [216, 203] on div at bounding box center [139, 251] width 278 height 425
click at [218, 203] on icon "Done" at bounding box center [216, 202] width 7 height 7
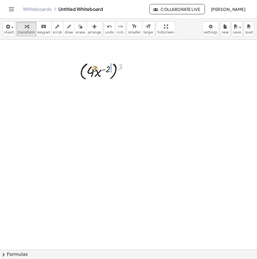
drag, startPoint x: 118, startPoint y: 67, endPoint x: 94, endPoint y: 68, distance: 23.5
click at [94, 68] on div at bounding box center [106, 71] width 59 height 22
click at [89, 73] on div at bounding box center [106, 70] width 52 height 19
click at [115, 70] on div at bounding box center [106, 70] width 55 height 19
drag, startPoint x: 112, startPoint y: 70, endPoint x: 83, endPoint y: 96, distance: 38.6
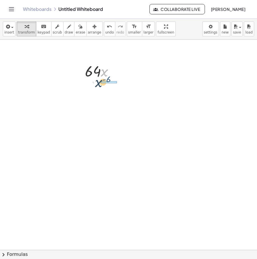
drag, startPoint x: 101, startPoint y: 75, endPoint x: 93, endPoint y: 85, distance: 13.1
click at [93, 85] on div "· ( + 2 √ 144 + 2 √ 240 ) · ( + 3 − 2 √ 5 ) · ( + 12 + 2 √ 240 ) · ( + 3 − 2 √ …" at bounding box center [139, 251] width 278 height 425
click at [102, 71] on div at bounding box center [106, 70] width 49 height 29
click at [99, 92] on icon at bounding box center [101, 90] width 5 height 5
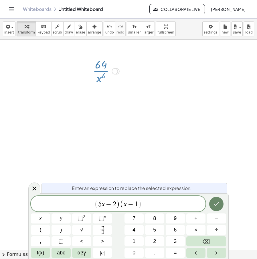
click at [212, 205] on div at bounding box center [139, 251] width 278 height 425
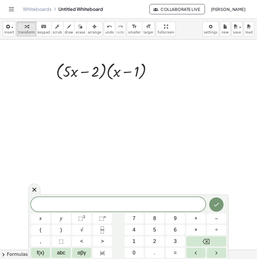
click at [200, 172] on div at bounding box center [139, 251] width 278 height 425
drag, startPoint x: 177, startPoint y: 128, endPoint x: 153, endPoint y: 106, distance: 33.2
click at [177, 128] on div at bounding box center [139, 251] width 278 height 425
click at [33, 184] on div at bounding box center [34, 188] width 12 height 11
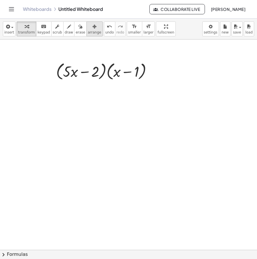
click at [86, 30] on button "arrange" at bounding box center [94, 28] width 16 height 15
click at [25, 29] on icon "button" at bounding box center [27, 26] width 4 height 7
click at [128, 127] on div at bounding box center [139, 251] width 278 height 425
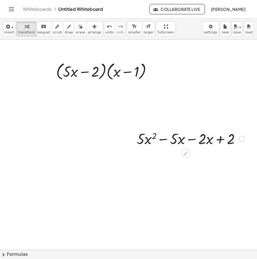
click at [191, 137] on div at bounding box center [191, 138] width 114 height 19
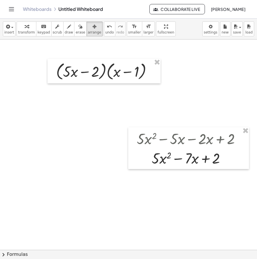
drag, startPoint x: 83, startPoint y: 30, endPoint x: 115, endPoint y: 55, distance: 40.9
click at [86, 34] on button "arrange" at bounding box center [94, 28] width 16 height 15
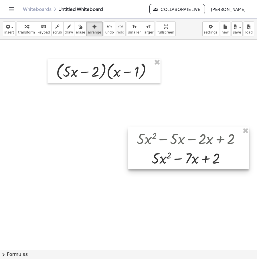
drag, startPoint x: 201, startPoint y: 138, endPoint x: 127, endPoint y: 109, distance: 79.8
click at [128, 127] on div at bounding box center [188, 148] width 121 height 42
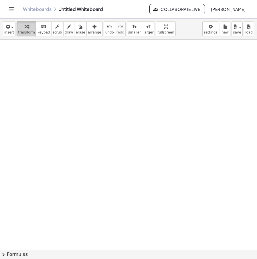
drag, startPoint x: 21, startPoint y: 35, endPoint x: 32, endPoint y: 47, distance: 16.0
click at [21, 35] on button "transform" at bounding box center [27, 28] width 20 height 15
click at [58, 62] on div at bounding box center [139, 251] width 278 height 425
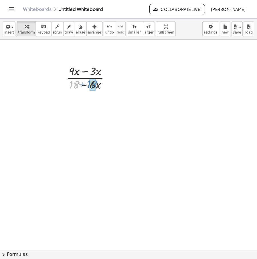
drag, startPoint x: 75, startPoint y: 83, endPoint x: 90, endPoint y: 83, distance: 14.9
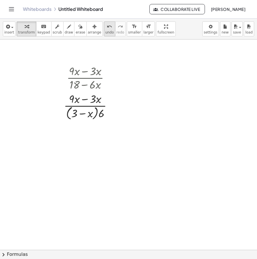
click at [107, 29] on icon "undo" at bounding box center [109, 26] width 5 height 7
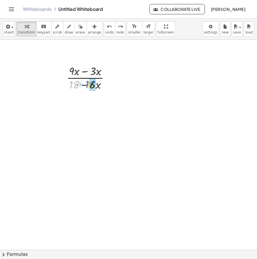
drag, startPoint x: 70, startPoint y: 85, endPoint x: 91, endPoint y: 84, distance: 21.8
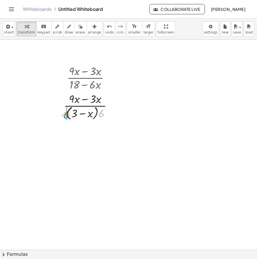
drag, startPoint x: 100, startPoint y: 113, endPoint x: 65, endPoint y: 115, distance: 34.9
click at [65, 115] on div at bounding box center [90, 106] width 59 height 30
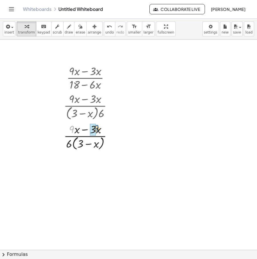
drag, startPoint x: 75, startPoint y: 127, endPoint x: 94, endPoint y: 127, distance: 19.2
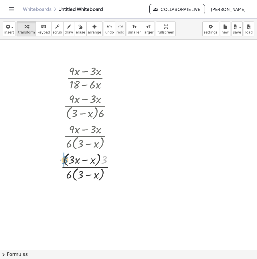
drag, startPoint x: 98, startPoint y: 161, endPoint x: 65, endPoint y: 161, distance: 32.6
click at [65, 161] on div at bounding box center [90, 167] width 64 height 32
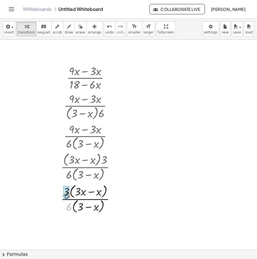
drag, startPoint x: 70, startPoint y: 174, endPoint x: 68, endPoint y: 163, distance: 11.6
click at [85, 78] on div "· ( + · 9 · x − · 3 · x ) · ( + 18 − · 6 · x ) · ( + · 9 · x − · 3 · x ) · ( + …" at bounding box center [85, 78] width 0 height 0
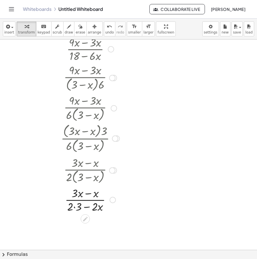
click at [74, 205] on div at bounding box center [90, 199] width 64 height 29
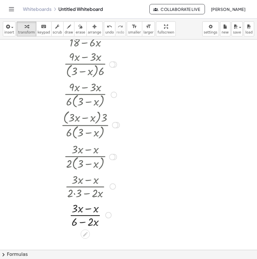
scroll to position [86, 0]
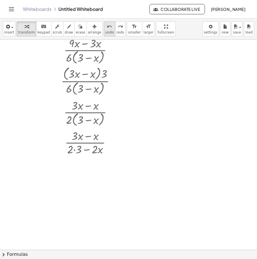
click at [107, 29] on icon "undo" at bounding box center [109, 26] width 5 height 7
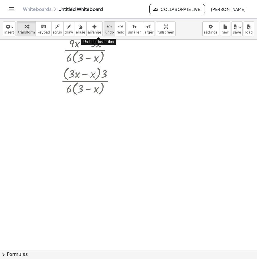
click at [107, 29] on icon "undo" at bounding box center [109, 26] width 5 height 7
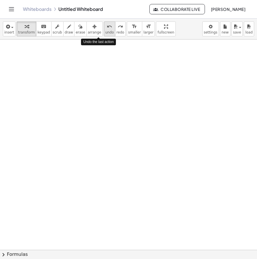
click at [107, 29] on icon "undo" at bounding box center [109, 26] width 5 height 7
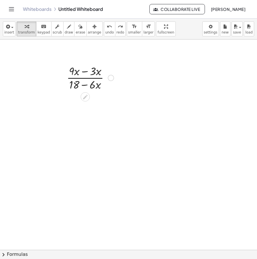
click at [109, 79] on div at bounding box center [111, 78] width 6 height 6
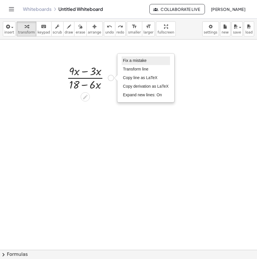
click at [135, 60] on span "Fix a mistake" at bounding box center [134, 60] width 23 height 5
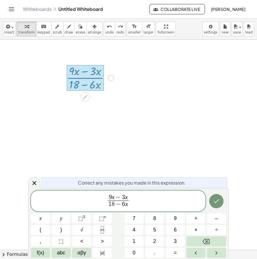
click at [112, 197] on var "x" at bounding box center [113, 196] width 3 height 7
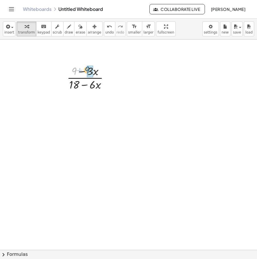
drag, startPoint x: 75, startPoint y: 73, endPoint x: 89, endPoint y: 72, distance: 13.8
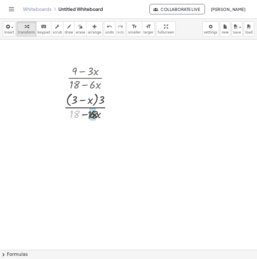
drag, startPoint x: 72, startPoint y: 114, endPoint x: 88, endPoint y: 115, distance: 15.8
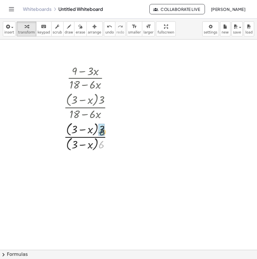
drag, startPoint x: 102, startPoint y: 141, endPoint x: 103, endPoint y: 128, distance: 13.5
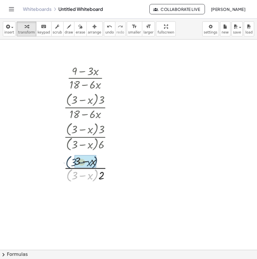
drag, startPoint x: 96, startPoint y: 174, endPoint x: 96, endPoint y: 160, distance: 14.0
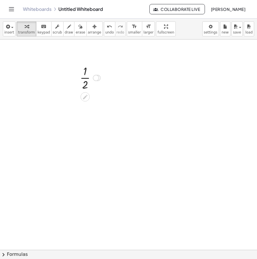
drag, startPoint x: 98, startPoint y: 199, endPoint x: 114, endPoint y: 70, distance: 129.7
click at [114, 70] on div "· ( + 9 − · 3 · x ) · ( + 18 − · 6 · x ) · ( + · 3 · 3 − · 3 · x ) · ( + 18 − ·…" at bounding box center [139, 251] width 278 height 425
click at [98, 78] on div at bounding box center [96, 78] width 6 height 6
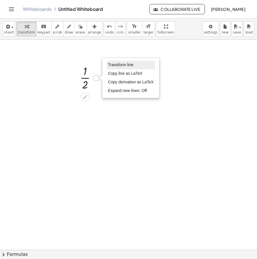
click at [119, 65] on span "Transform line" at bounding box center [120, 64] width 25 height 5
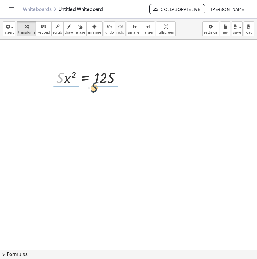
drag, startPoint x: 61, startPoint y: 78, endPoint x: 101, endPoint y: 89, distance: 41.9
click at [106, 78] on div at bounding box center [91, 77] width 74 height 29
click at [65, 78] on div at bounding box center [88, 77] width 69 height 29
drag, startPoint x: 69, startPoint y: 80, endPoint x: 98, endPoint y: 78, distance: 29.5
click at [98, 78] on div at bounding box center [92, 77] width 62 height 19
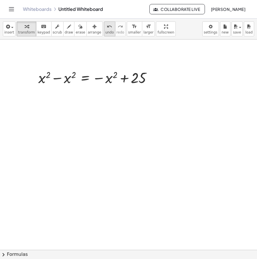
click at [107, 27] on icon "undo" at bounding box center [109, 26] width 5 height 7
click at [85, 94] on icon at bounding box center [85, 92] width 6 height 6
click at [145, 76] on div at bounding box center [139, 251] width 278 height 425
click at [116, 77] on div at bounding box center [115, 78] width 6 height 6
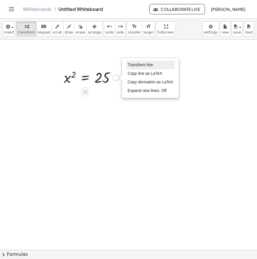
click at [127, 64] on li "Transform line" at bounding box center [150, 65] width 49 height 9
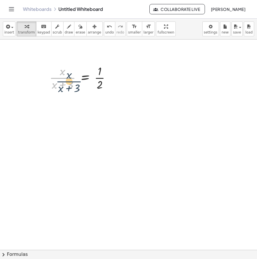
drag, startPoint x: 69, startPoint y: 79, endPoint x: 63, endPoint y: 84, distance: 7.7
click at [53, 81] on div at bounding box center [82, 77] width 71 height 29
drag, startPoint x: 64, startPoint y: 83, endPoint x: 106, endPoint y: 82, distance: 41.8
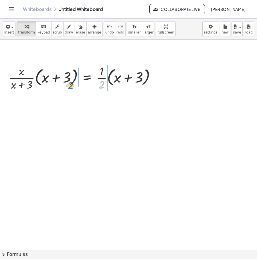
drag, startPoint x: 98, startPoint y: 87, endPoint x: 76, endPoint y: 84, distance: 22.3
click at [76, 84] on div at bounding box center [84, 77] width 157 height 29
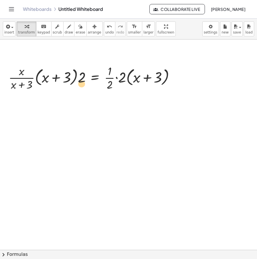
drag, startPoint x: 85, startPoint y: 80, endPoint x: 84, endPoint y: 85, distance: 5.7
click at [84, 85] on div at bounding box center [94, 77] width 176 height 29
drag, startPoint x: 74, startPoint y: 81, endPoint x: 40, endPoint y: 86, distance: 34.2
click at [40, 86] on div at bounding box center [94, 77] width 176 height 29
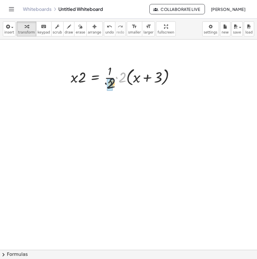
drag, startPoint x: 121, startPoint y: 80, endPoint x: 112, endPoint y: 85, distance: 10.4
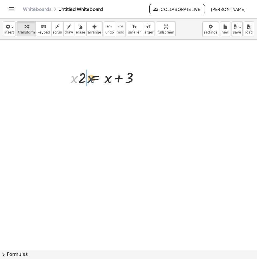
drag, startPoint x: 76, startPoint y: 81, endPoint x: 92, endPoint y: 81, distance: 16.3
click at [92, 81] on div at bounding box center [107, 77] width 78 height 19
drag, startPoint x: 109, startPoint y: 82, endPoint x: 68, endPoint y: 80, distance: 41.0
click at [68, 80] on div "· ( + 9 − · 3 · x ) · ( + 18 − · 6 · x ) · ( + · 3 · 3 − · 3 · x ) · ( + 18 − ·…" at bounding box center [105, 77] width 86 height 22
click at [61, 79] on div at bounding box center [99, 77] width 131 height 19
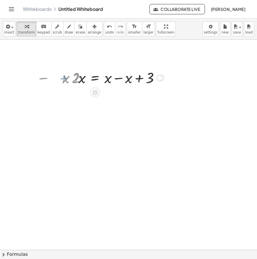
click at [117, 79] on div at bounding box center [121, 77] width 91 height 19
click at [120, 76] on div "Transform line Copy line as LaTeX Copy derivation as LaTeX Expand new lines: Off" at bounding box center [118, 78] width 6 height 6
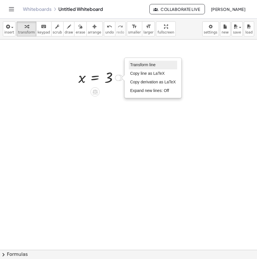
click at [153, 62] on li "Transform line" at bounding box center [153, 65] width 49 height 9
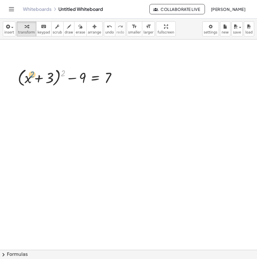
click at [60, 72] on div at bounding box center [69, 77] width 109 height 22
drag, startPoint x: 37, startPoint y: 80, endPoint x: 34, endPoint y: 82, distance: 4.4
click at [30, 82] on div at bounding box center [69, 77] width 109 height 22
drag, startPoint x: 80, startPoint y: 79, endPoint x: 122, endPoint y: 79, distance: 42.6
click at [122, 79] on div at bounding box center [69, 77] width 109 height 22
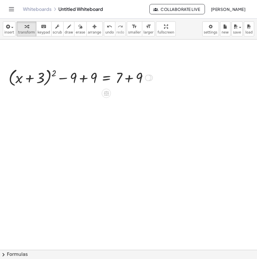
click at [131, 79] on div at bounding box center [81, 77] width 150 height 22
click at [87, 77] on div at bounding box center [74, 77] width 136 height 22
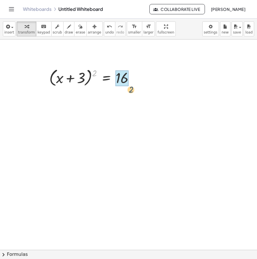
drag, startPoint x: 94, startPoint y: 72, endPoint x: 122, endPoint y: 85, distance: 30.6
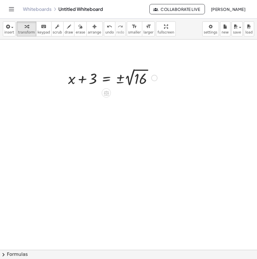
click at [129, 81] on div at bounding box center [112, 77] width 95 height 21
drag, startPoint x: 93, startPoint y: 78, endPoint x: 144, endPoint y: 80, distance: 51.3
click at [144, 80] on div at bounding box center [105, 77] width 80 height 19
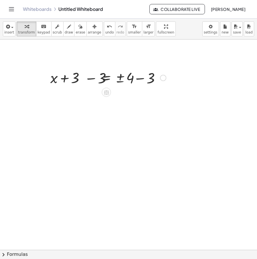
click at [142, 79] on div at bounding box center [106, 77] width 125 height 19
click at [143, 79] on div at bounding box center [106, 77] width 125 height 19
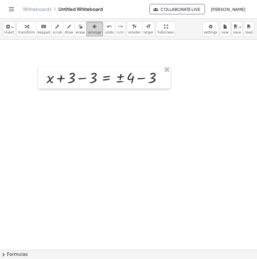
click at [88, 31] on span "arrange" at bounding box center [94, 32] width 13 height 4
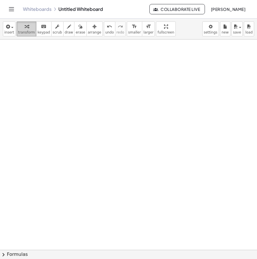
click at [30, 29] on div "button" at bounding box center [26, 26] width 17 height 7
drag, startPoint x: 74, startPoint y: 50, endPoint x: 77, endPoint y: 53, distance: 4.3
click at [74, 50] on div at bounding box center [139, 251] width 278 height 425
drag, startPoint x: 94, startPoint y: 65, endPoint x: 97, endPoint y: 64, distance: 3.5
click at [97, 64] on div at bounding box center [120, 61] width 81 height 19
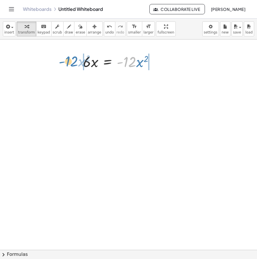
drag, startPoint x: 132, startPoint y: 64, endPoint x: 74, endPoint y: 63, distance: 58.4
click at [74, 63] on div "· - 12 · x 2 · 6 · x = · - 12 · x 2" at bounding box center [139, 251] width 278 height 425
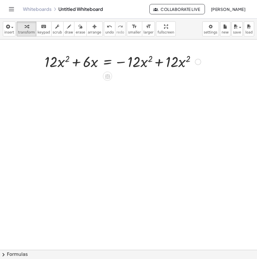
click at [74, 63] on div at bounding box center [123, 61] width 162 height 19
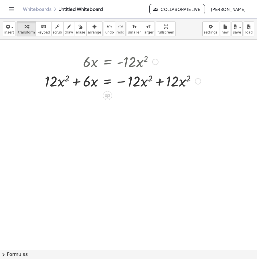
click at [158, 85] on div at bounding box center [123, 80] width 162 height 19
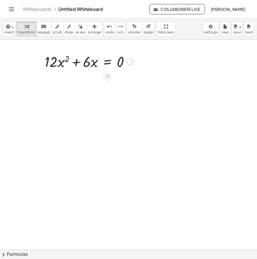
drag, startPoint x: 133, startPoint y: 103, endPoint x: 125, endPoint y: 53, distance: 50.9
click at [108, 62] on div "· 6 · x = + · 12 · x 2 + 0" at bounding box center [108, 62] width 0 height 0
drag, startPoint x: 53, startPoint y: 64, endPoint x: 49, endPoint y: 64, distance: 3.4
click at [49, 64] on div at bounding box center [89, 61] width 95 height 19
click at [105, 32] on span "undo" at bounding box center [109, 32] width 9 height 4
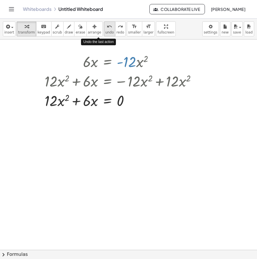
click at [105, 32] on span "undo" at bounding box center [109, 32] width 9 height 4
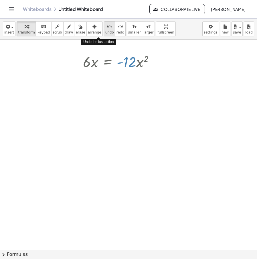
click at [105, 32] on span "undo" at bounding box center [109, 32] width 9 height 4
click at [116, 31] on span "redo" at bounding box center [120, 32] width 8 height 4
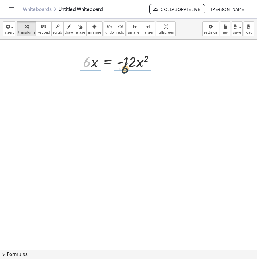
drag, startPoint x: 105, startPoint y: 70, endPoint x: 126, endPoint y: 72, distance: 20.7
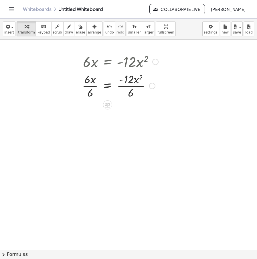
click at [130, 85] on div at bounding box center [120, 85] width 82 height 29
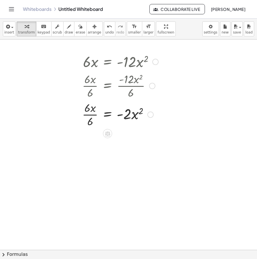
click at [88, 114] on div at bounding box center [120, 114] width 82 height 29
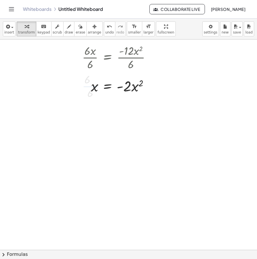
scroll to position [29, 0]
drag, startPoint x: 126, startPoint y: 88, endPoint x: 75, endPoint y: 92, distance: 51.1
click at [75, 92] on div "· 6 · x = · - 12 · x 2 · 6 · x · 6 = · - 12 · x 2 · 6 · 6 · x · 6 = · - 2 · x 2…" at bounding box center [118, 58] width 89 height 75
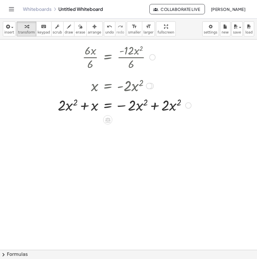
click at [153, 106] on div at bounding box center [124, 104] width 139 height 19
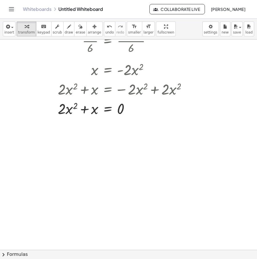
scroll to position [57, 0]
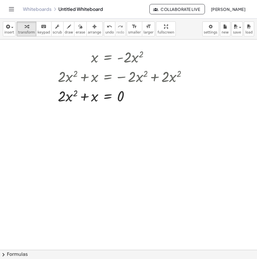
click at [133, 132] on div at bounding box center [139, 194] width 278 height 425
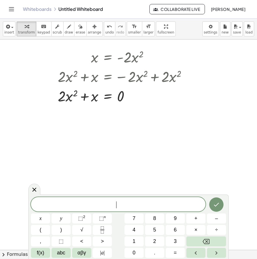
drag, startPoint x: 139, startPoint y: 109, endPoint x: 133, endPoint y: 105, distance: 8.3
click at [140, 109] on div at bounding box center [139, 194] width 278 height 425
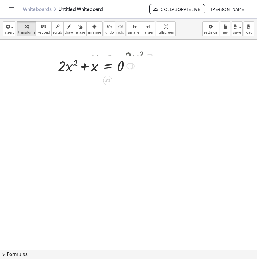
drag, startPoint x: 129, startPoint y: 95, endPoint x: 132, endPoint y: 51, distance: 44.5
click at [132, 63] on div at bounding box center [131, 66] width 6 height 6
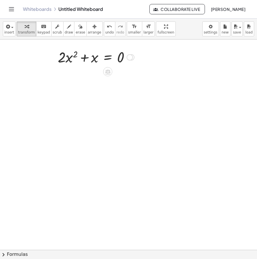
click at [130, 58] on div at bounding box center [130, 57] width 6 height 6
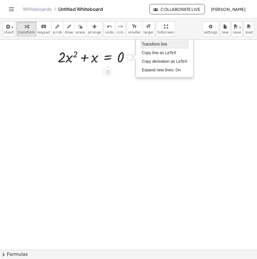
click at [170, 46] on li "Transform line" at bounding box center [164, 44] width 49 height 9
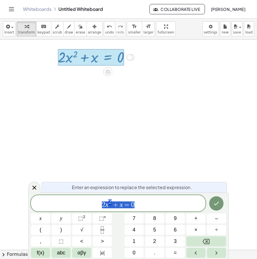
click at [157, 146] on div at bounding box center [139, 194] width 278 height 425
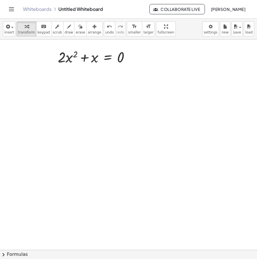
click at [72, 96] on div at bounding box center [139, 194] width 278 height 425
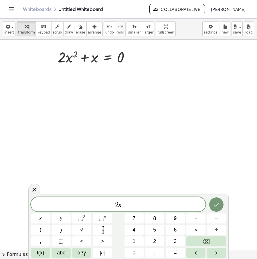
drag, startPoint x: 132, startPoint y: 202, endPoint x: 64, endPoint y: 201, distance: 68.4
click at [40, 205] on span "2 x" at bounding box center [118, 205] width 175 height 8
drag, startPoint x: 112, startPoint y: 121, endPoint x: 86, endPoint y: 58, distance: 68.3
click at [112, 120] on div at bounding box center [139, 194] width 278 height 425
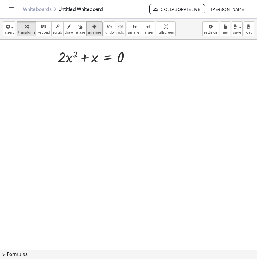
click at [90, 25] on div "button" at bounding box center [94, 26] width 13 height 7
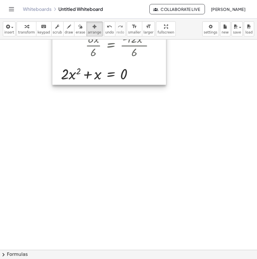
drag, startPoint x: 151, startPoint y: 52, endPoint x: 155, endPoint y: 68, distance: 17.2
click at [155, 68] on div at bounding box center [109, 47] width 114 height 75
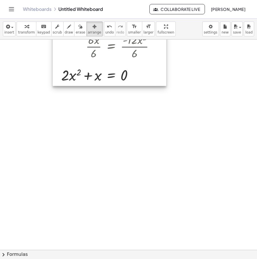
drag, startPoint x: 155, startPoint y: 59, endPoint x: 157, endPoint y: 79, distance: 19.7
click at [157, 80] on div at bounding box center [110, 48] width 114 height 75
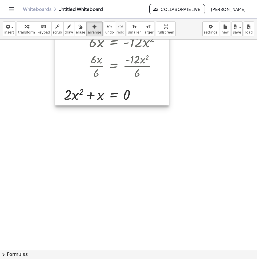
drag, startPoint x: 161, startPoint y: 75, endPoint x: 163, endPoint y: 88, distance: 13.2
click at [163, 88] on div at bounding box center [112, 67] width 114 height 75
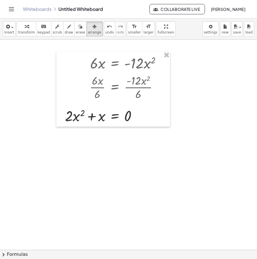
scroll to position [0, 0]
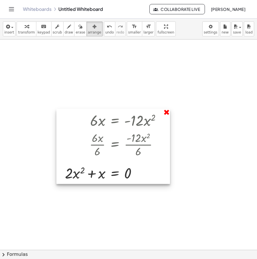
drag, startPoint x: 166, startPoint y: 112, endPoint x: 47, endPoint y: 37, distance: 140.6
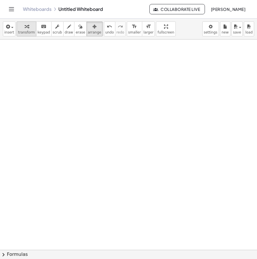
click at [26, 28] on div "button" at bounding box center [26, 26] width 17 height 7
drag, startPoint x: 94, startPoint y: 45, endPoint x: 105, endPoint y: 68, distance: 25.6
click at [95, 45] on div at bounding box center [139, 251] width 278 height 425
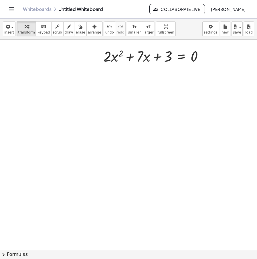
click at [37, 112] on div at bounding box center [139, 251] width 278 height 425
click at [104, 126] on div at bounding box center [104, 125] width 6 height 6
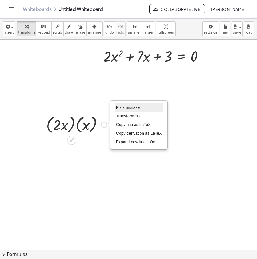
click at [131, 104] on li "Fix a mistake" at bounding box center [139, 107] width 49 height 9
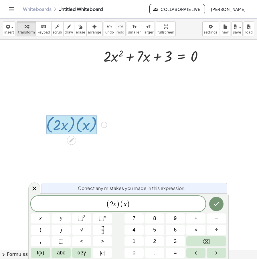
click at [131, 204] on span "( 2 x ) ( x ) ​" at bounding box center [118, 203] width 175 height 9
click at [126, 204] on var "x" at bounding box center [125, 203] width 3 height 7
click at [136, 199] on div "( 2 x + ) ( x + )" at bounding box center [118, 203] width 175 height 15
click at [112, 203] on span "+" at bounding box center [110, 204] width 8 height 7
click at [215, 204] on icon "Done" at bounding box center [216, 203] width 7 height 7
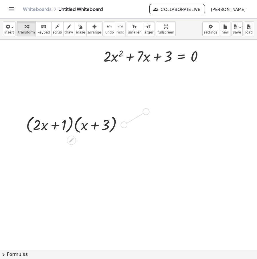
drag, startPoint x: 147, startPoint y: 109, endPoint x: 169, endPoint y: 95, distance: 25.8
click at [169, 95] on div "+ · 2 · x 2 + · 7 · x + 3 = 0 · ( + · 2 · x + 1 ) · ( + x + 3 ) Fix a mistake T…" at bounding box center [139, 251] width 278 height 425
click at [167, 95] on div at bounding box center [115, 94] width 106 height 22
click at [161, 95] on div at bounding box center [163, 95] width 6 height 6
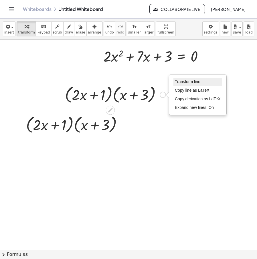
click at [186, 81] on span "Transform line" at bounding box center [187, 81] width 25 height 5
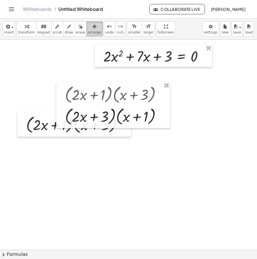
click at [92, 30] on icon "button" at bounding box center [94, 26] width 4 height 7
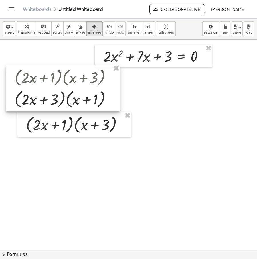
drag, startPoint x: 63, startPoint y: 82, endPoint x: 76, endPoint y: 86, distance: 13.6
click at [77, 87] on div at bounding box center [63, 88] width 114 height 46
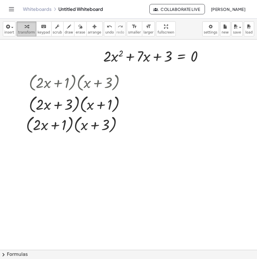
click at [25, 31] on span "transform" at bounding box center [26, 32] width 17 height 4
drag, startPoint x: 128, startPoint y: 104, endPoint x: 123, endPoint y: 74, distance: 30.7
click at [74, 104] on div "· ( + · 2 · x + 3 ) · ( + x + 1 ) Transform line Copy line as LaTeX Copy deriva…" at bounding box center [74, 104] width 0 height 0
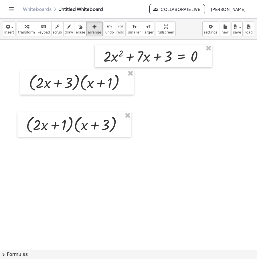
drag, startPoint x: 86, startPoint y: 30, endPoint x: 74, endPoint y: 66, distance: 37.6
click at [86, 31] on button "arrange" at bounding box center [94, 28] width 16 height 15
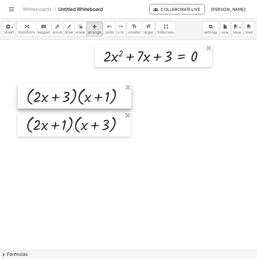
drag, startPoint x: 71, startPoint y: 87, endPoint x: 69, endPoint y: 104, distance: 17.4
click at [69, 104] on div at bounding box center [75, 96] width 114 height 25
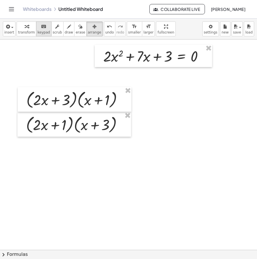
click at [43, 30] on span "keypad" at bounding box center [43, 32] width 13 height 4
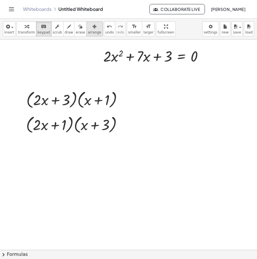
click at [89, 27] on div "button" at bounding box center [94, 26] width 13 height 7
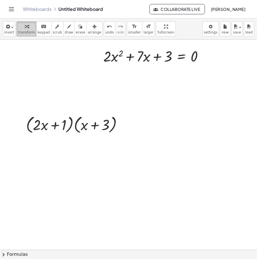
click at [25, 30] on icon "button" at bounding box center [27, 26] width 4 height 7
click at [47, 45] on div at bounding box center [139, 251] width 278 height 425
click at [133, 208] on div at bounding box center [139, 251] width 278 height 425
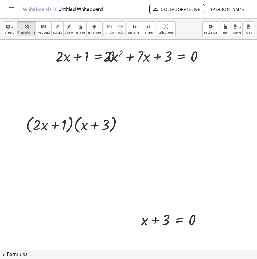
click at [88, 33] on span "arrange" at bounding box center [94, 32] width 13 height 4
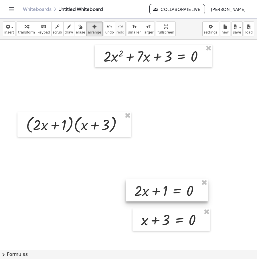
drag, startPoint x: 88, startPoint y: 53, endPoint x: 160, endPoint y: 179, distance: 144.8
click at [167, 186] on div at bounding box center [167, 190] width 82 height 22
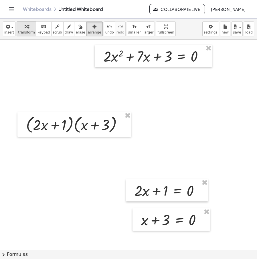
click at [22, 32] on span "transform" at bounding box center [26, 32] width 17 height 4
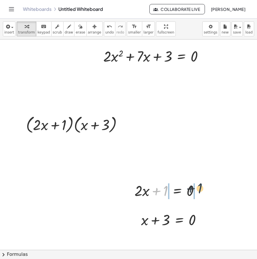
drag, startPoint x: 163, startPoint y: 192, endPoint x: 199, endPoint y: 189, distance: 35.9
click at [199, 189] on div at bounding box center [169, 189] width 75 height 19
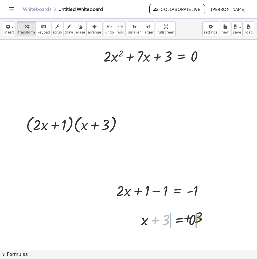
drag, startPoint x: 163, startPoint y: 222, endPoint x: 201, endPoint y: 219, distance: 38.8
click at [201, 219] on div at bounding box center [173, 219] width 70 height 19
click at [193, 215] on div at bounding box center [167, 219] width 100 height 19
click at [193, 222] on div at bounding box center [167, 219] width 100 height 19
click at [155, 219] on div at bounding box center [167, 219] width 100 height 19
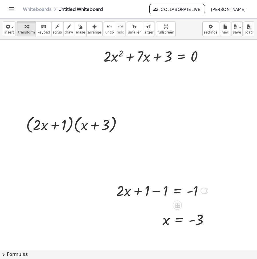
click at [165, 193] on div at bounding box center [162, 189] width 98 height 19
drag, startPoint x: 155, startPoint y: 196, endPoint x: 196, endPoint y: 205, distance: 41.9
click at [196, 205] on div "+ · 2 · x 2 + · 7 · x + 3 = 0 · ( + · 2 · x + 1 ) · ( + x + 3 ) Fix a mistake T…" at bounding box center [139, 251] width 278 height 425
click at [162, 191] on div at bounding box center [183, 190] width 68 height 29
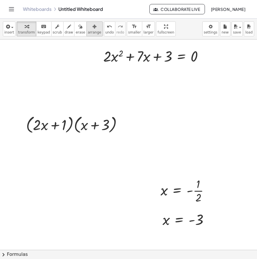
click at [91, 27] on button "arrange" at bounding box center [94, 28] width 16 height 15
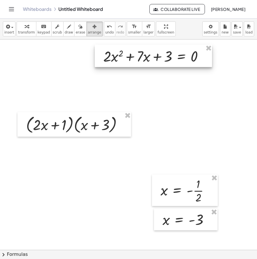
drag, startPoint x: 208, startPoint y: 49, endPoint x: 192, endPoint y: 79, distance: 34.7
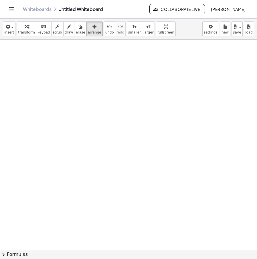
click at [25, 33] on span "transform" at bounding box center [26, 32] width 17 height 4
click at [78, 53] on div at bounding box center [139, 251] width 278 height 425
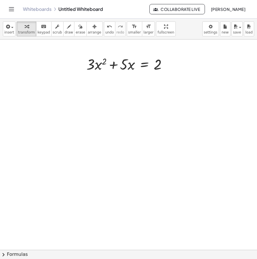
click at [92, 28] on div "insert select one: Math Expression Function Text Youtube Video Graphing Geometr…" at bounding box center [128, 29] width 257 height 21
click at [76, 29] on div "button" at bounding box center [80, 26] width 9 height 7
click at [88, 29] on div "button" at bounding box center [94, 26] width 13 height 7
click at [25, 27] on icon "button" at bounding box center [27, 26] width 4 height 7
click at [141, 71] on div at bounding box center [129, 63] width 91 height 19
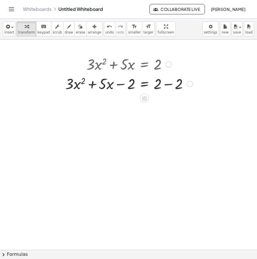
click at [170, 86] on div at bounding box center [128, 83] width 133 height 19
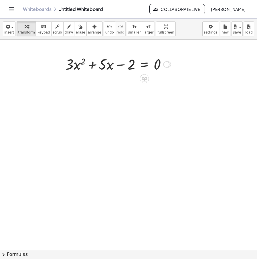
drag, startPoint x: 168, startPoint y: 102, endPoint x: 166, endPoint y: 55, distance: 47.0
click at [145, 64] on div "+ · 3 · x 2 + · 5 · x = − 2 0" at bounding box center [145, 64] width 0 height 0
click at [88, 30] on span "arrange" at bounding box center [94, 32] width 13 height 4
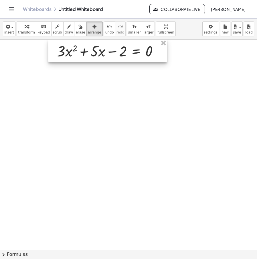
drag, startPoint x: 126, startPoint y: 63, endPoint x: 120, endPoint y: 50, distance: 15.0
click at [120, 50] on div at bounding box center [107, 50] width 118 height 22
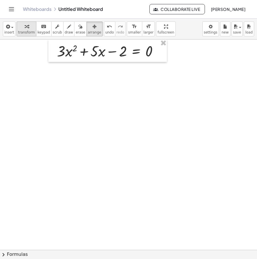
click at [23, 31] on span "transform" at bounding box center [26, 32] width 17 height 4
drag, startPoint x: 75, startPoint y: 76, endPoint x: 90, endPoint y: 82, distance: 15.9
click at [75, 76] on div at bounding box center [139, 251] width 278 height 425
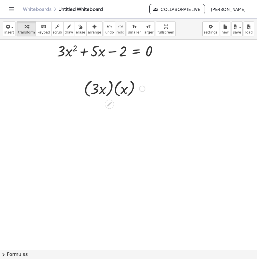
click at [143, 86] on div at bounding box center [142, 89] width 6 height 6
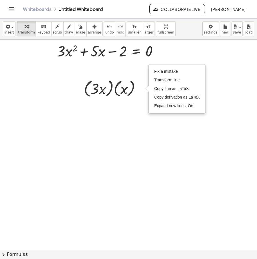
click at [153, 145] on div at bounding box center [139, 251] width 278 height 425
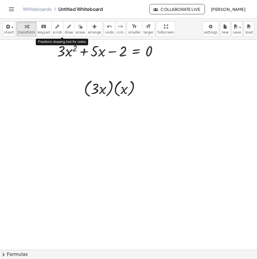
click at [67, 29] on icon "button" at bounding box center [69, 26] width 4 height 7
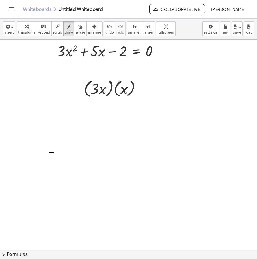
drag, startPoint x: 54, startPoint y: 153, endPoint x: 73, endPoint y: 151, distance: 19.0
click at [60, 152] on div at bounding box center [139, 251] width 278 height 425
drag, startPoint x: 68, startPoint y: 146, endPoint x: 81, endPoint y: 155, distance: 15.0
click at [81, 155] on div at bounding box center [139, 251] width 278 height 425
drag, startPoint x: 100, startPoint y: 141, endPoint x: 99, endPoint y: 153, distance: 12.3
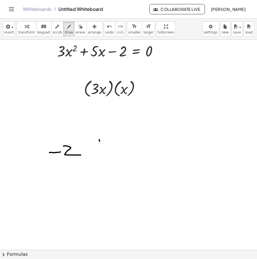
click at [99, 153] on div at bounding box center [139, 251] width 278 height 425
drag, startPoint x: 89, startPoint y: 156, endPoint x: 88, endPoint y: 162, distance: 6.6
click at [88, 162] on div at bounding box center [139, 251] width 278 height 425
drag, startPoint x: 110, startPoint y: 122, endPoint x: 114, endPoint y: 185, distance: 63.1
click at [114, 185] on div at bounding box center [139, 251] width 278 height 425
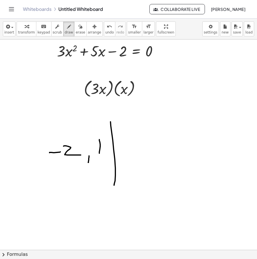
drag, startPoint x: 133, startPoint y: 123, endPoint x: 135, endPoint y: 149, distance: 26.1
click at [135, 149] on div at bounding box center [139, 251] width 278 height 425
drag, startPoint x: 137, startPoint y: 155, endPoint x: 139, endPoint y: 157, distance: 3.4
click at [135, 157] on div at bounding box center [139, 251] width 278 height 425
drag, startPoint x: 158, startPoint y: 134, endPoint x: 191, endPoint y: 144, distance: 34.1
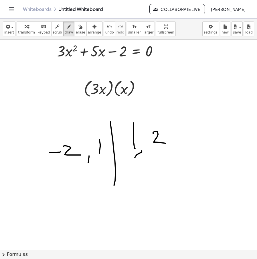
click at [191, 144] on div at bounding box center [139, 251] width 278 height 425
drag, startPoint x: 149, startPoint y: 139, endPoint x: 153, endPoint y: 139, distance: 4.9
click at [153, 139] on div at bounding box center [139, 251] width 278 height 425
click at [107, 29] on icon "undo" at bounding box center [109, 26] width 5 height 7
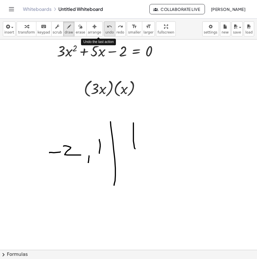
click at [107, 29] on icon "undo" at bounding box center [109, 26] width 5 height 7
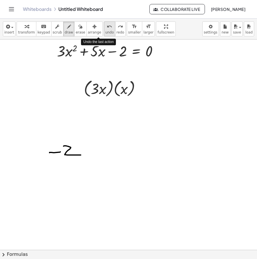
drag, startPoint x: 97, startPoint y: 30, endPoint x: 101, endPoint y: 32, distance: 4.5
click at [104, 30] on button "undo undo" at bounding box center [109, 28] width 11 height 15
click at [105, 32] on span "undo" at bounding box center [109, 32] width 9 height 4
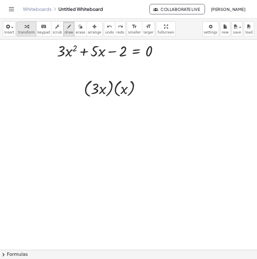
click at [23, 32] on span "transform" at bounding box center [26, 32] width 17 height 4
click at [141, 90] on div "Fix a mistake Transform line Copy line as LaTeX Copy derivation as LaTeX Expand…" at bounding box center [142, 89] width 6 height 6
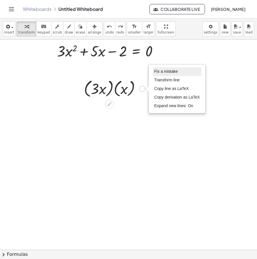
click at [162, 68] on li "Fix a mistake" at bounding box center [177, 71] width 49 height 9
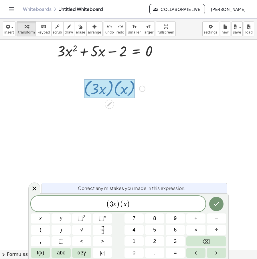
click at [127, 205] on span ")" at bounding box center [129, 204] width 4 height 8
click at [111, 204] on span ")" at bounding box center [112, 204] width 4 height 8
click at [219, 199] on button "Done" at bounding box center [216, 204] width 14 height 14
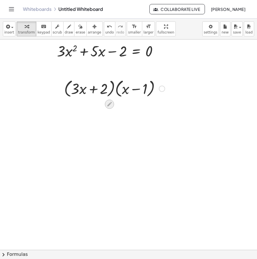
click at [110, 104] on icon at bounding box center [109, 104] width 5 height 5
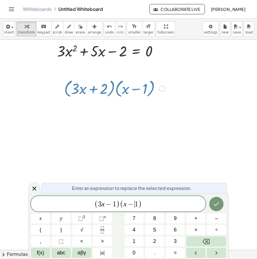
click at [136, 207] on span "( x − ​ 1 )" at bounding box center [131, 204] width 22 height 8
click at [217, 204] on icon "Done" at bounding box center [216, 204] width 5 height 4
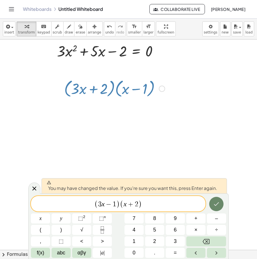
click at [216, 206] on icon "Done" at bounding box center [216, 203] width 7 height 7
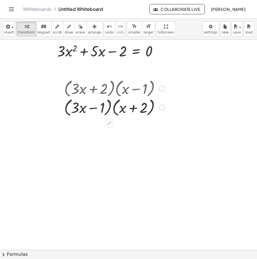
drag, startPoint x: 163, startPoint y: 110, endPoint x: 161, endPoint y: 85, distance: 25.2
click at [109, 107] on div "· ( + · 3 · x − 1 ) · ( + x + 2 ) Fix a mistake Transform line Copy line as LaT…" at bounding box center [109, 107] width 0 height 0
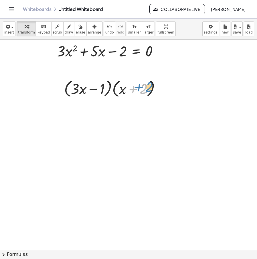
drag, startPoint x: 145, startPoint y: 88, endPoint x: 153, endPoint y: 86, distance: 8.5
click at [153, 86] on div at bounding box center [114, 88] width 106 height 22
click at [90, 140] on div at bounding box center [139, 251] width 278 height 425
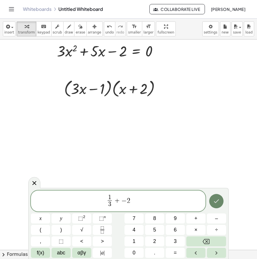
click at [218, 201] on icon "Done" at bounding box center [216, 200] width 7 height 7
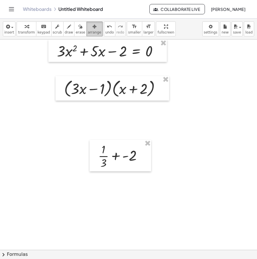
click at [88, 30] on span "arrange" at bounding box center [94, 32] width 13 height 4
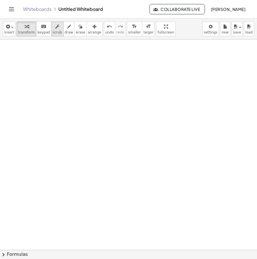
drag, startPoint x: 23, startPoint y: 31, endPoint x: 47, endPoint y: 32, distance: 24.1
click at [23, 31] on span "transform" at bounding box center [26, 32] width 17 height 4
click at [104, 67] on div at bounding box center [139, 251] width 278 height 425
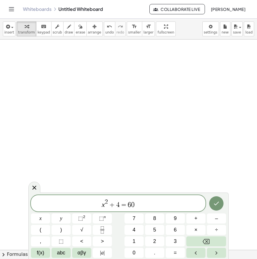
click at [110, 207] on span "+" at bounding box center [112, 204] width 8 height 7
click at [213, 205] on button "Done" at bounding box center [216, 203] width 14 height 14
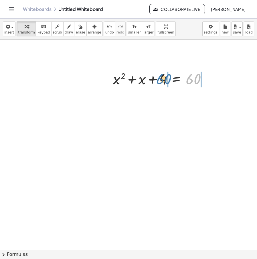
drag, startPoint x: 195, startPoint y: 81, endPoint x: 163, endPoint y: 81, distance: 31.5
click at [163, 81] on div at bounding box center [161, 78] width 103 height 19
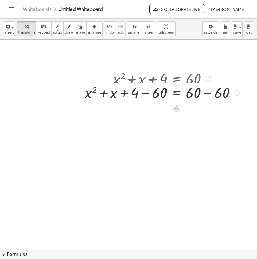
click at [145, 85] on div at bounding box center [162, 91] width 160 height 19
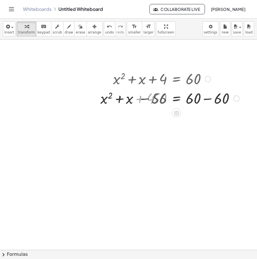
click at [212, 98] on div at bounding box center [172, 97] width 140 height 19
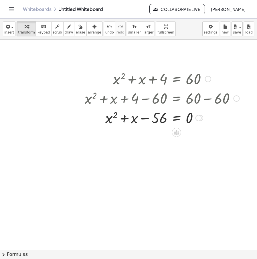
drag, startPoint x: 204, startPoint y: 110, endPoint x: 206, endPoint y: 70, distance: 39.5
click at [206, 71] on div "+ x 2 + x + 4 = 60 + x 2 + x + 4 − 60 = + 60 − 60 + x 2 + x − 56 = + 60 − 60 + …" at bounding box center [159, 97] width 167 height 61
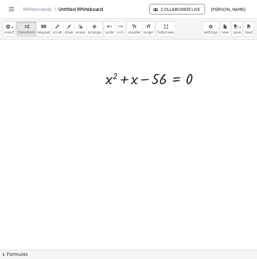
drag, startPoint x: 88, startPoint y: 28, endPoint x: 122, endPoint y: 56, distance: 43.3
click at [88, 28] on div "button" at bounding box center [94, 26] width 13 height 7
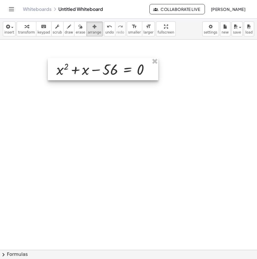
drag, startPoint x: 137, startPoint y: 75, endPoint x: 104, endPoint y: 66, distance: 34.7
click at [104, 66] on div at bounding box center [103, 69] width 110 height 22
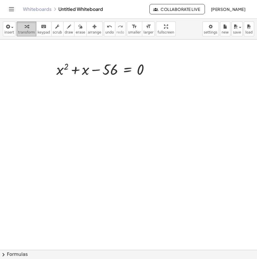
click at [27, 31] on span "transform" at bounding box center [26, 32] width 17 height 4
click at [147, 105] on div at bounding box center [139, 251] width 278 height 425
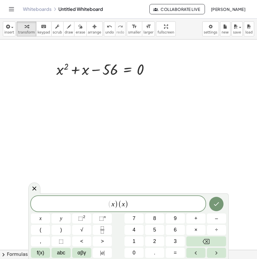
click at [115, 206] on span ")" at bounding box center [116, 204] width 4 height 8
click at [130, 205] on span "( x ​ ) ( x )" at bounding box center [118, 203] width 175 height 9
click at [130, 205] on span "( x ) ( x ) ​" at bounding box center [118, 203] width 175 height 9
click at [129, 205] on span "( x ) ( x ) ​" at bounding box center [118, 203] width 175 height 9
click at [214, 203] on icon "Done" at bounding box center [216, 203] width 7 height 7
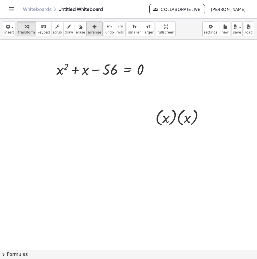
click at [92, 27] on icon "button" at bounding box center [94, 26] width 4 height 7
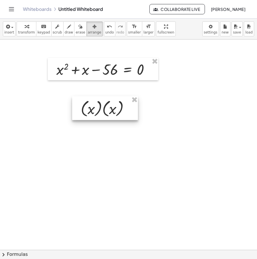
drag, startPoint x: 182, startPoint y: 119, endPoint x: 108, endPoint y: 110, distance: 74.7
click at [108, 110] on div at bounding box center [105, 108] width 66 height 24
click at [26, 27] on icon "button" at bounding box center [27, 26] width 4 height 7
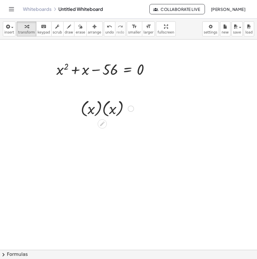
click at [131, 108] on div at bounding box center [131, 109] width 6 height 6
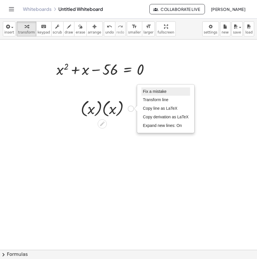
click at [158, 90] on span "Fix a mistake" at bounding box center [154, 91] width 23 height 5
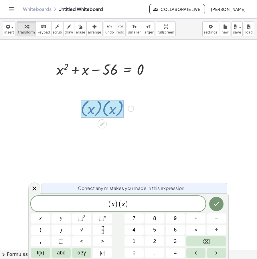
click at [128, 202] on span ")" at bounding box center [127, 204] width 4 height 8
click at [130, 202] on span "( x ) ( x ) ​" at bounding box center [118, 203] width 175 height 9
click at [126, 202] on span ")" at bounding box center [127, 204] width 4 height 8
click at [112, 204] on span ")" at bounding box center [112, 204] width 4 height 8
click at [131, 204] on span "−" at bounding box center [129, 204] width 8 height 7
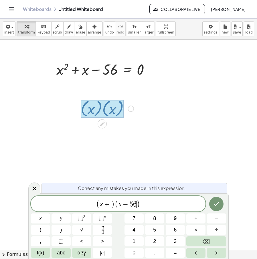
click at [111, 202] on span ")" at bounding box center [113, 204] width 4 height 8
click at [216, 207] on icon "Done" at bounding box center [216, 203] width 7 height 7
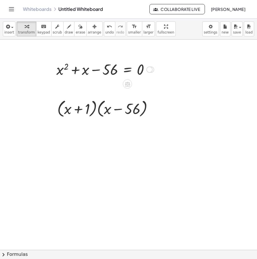
click at [149, 69] on div at bounding box center [149, 69] width 6 height 6
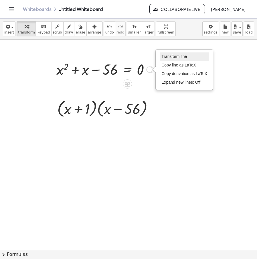
click at [182, 56] on span "Transform line" at bounding box center [173, 56] width 25 height 5
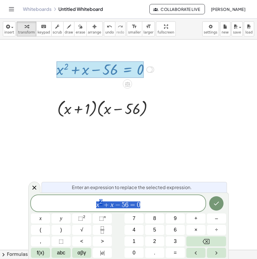
drag, startPoint x: 152, startPoint y: 208, endPoint x: 35, endPoint y: 213, distance: 116.9
click at [32, 214] on div "**********" at bounding box center [128, 226] width 195 height 63
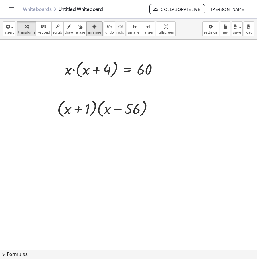
click at [88, 30] on span "arrange" at bounding box center [94, 32] width 13 height 4
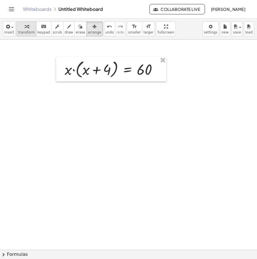
click at [24, 33] on span "transform" at bounding box center [26, 32] width 17 height 4
click at [75, 70] on div at bounding box center [113, 69] width 103 height 22
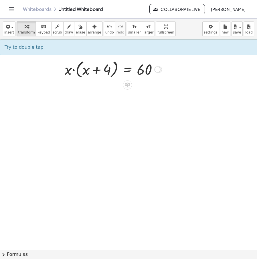
click at [74, 70] on div at bounding box center [113, 69] width 103 height 22
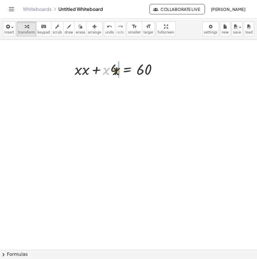
drag, startPoint x: 105, startPoint y: 70, endPoint x: 121, endPoint y: 70, distance: 16.0
click at [121, 70] on div at bounding box center [118, 68] width 93 height 19
drag, startPoint x: 80, startPoint y: 70, endPoint x: 88, endPoint y: 71, distance: 7.4
drag, startPoint x: 142, startPoint y: 73, endPoint x: 117, endPoint y: 72, distance: 24.4
click at [117, 72] on div at bounding box center [120, 68] width 90 height 19
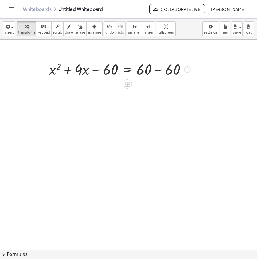
click at [97, 71] on div at bounding box center [119, 68] width 147 height 19
click at [157, 71] on div at bounding box center [119, 68] width 147 height 19
drag, startPoint x: 82, startPoint y: 107, endPoint x: 106, endPoint y: 98, distance: 26.3
click at [88, 104] on div at bounding box center [139, 251] width 278 height 425
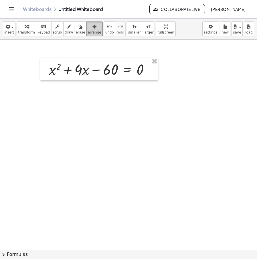
click at [88, 32] on span "arrange" at bounding box center [94, 32] width 13 height 4
drag, startPoint x: 86, startPoint y: 118, endPoint x: 61, endPoint y: 86, distance: 40.4
click at [86, 118] on div at bounding box center [139, 251] width 278 height 425
click at [29, 27] on div "button" at bounding box center [26, 26] width 17 height 7
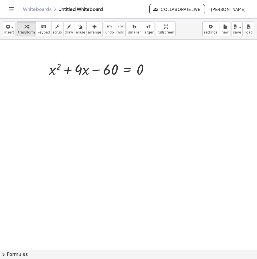
drag, startPoint x: 62, startPoint y: 94, endPoint x: 95, endPoint y: 102, distance: 33.9
click at [62, 95] on div at bounding box center [139, 251] width 278 height 425
click at [120, 105] on div at bounding box center [121, 107] width 6 height 6
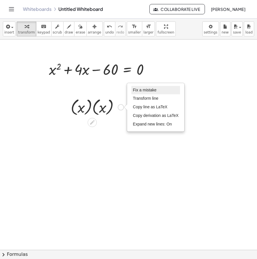
click at [139, 89] on span "Fix a mistake" at bounding box center [144, 90] width 23 height 5
